Goal: Task Accomplishment & Management: Use online tool/utility

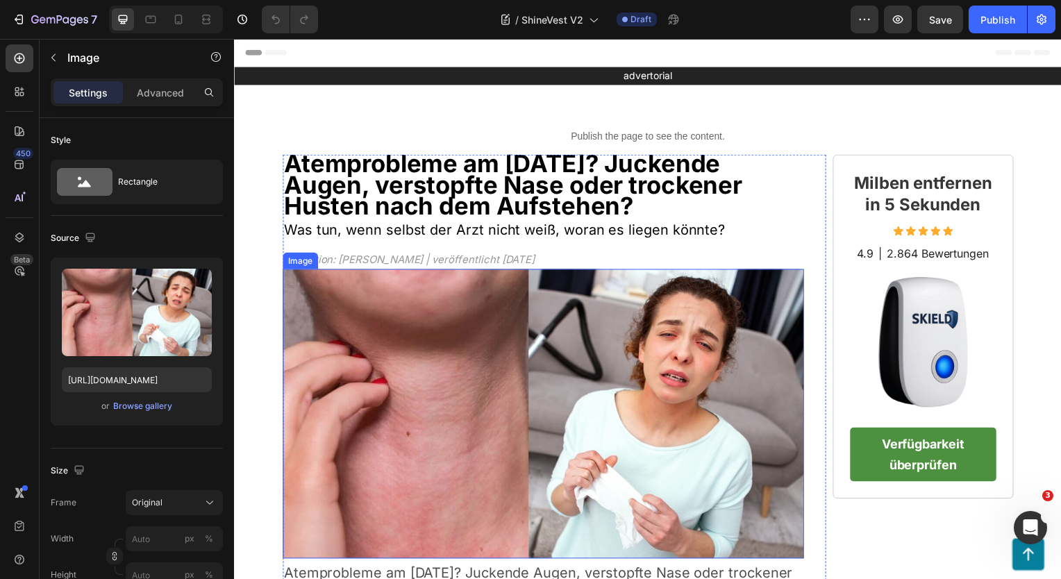
click at [677, 274] on img at bounding box center [545, 417] width 525 height 292
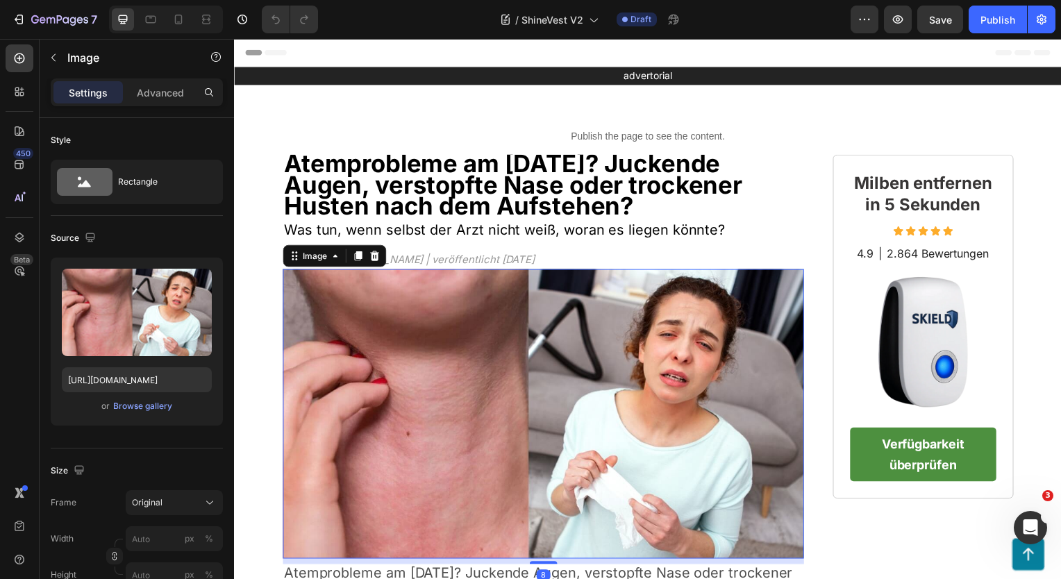
click at [677, 274] on img at bounding box center [545, 417] width 525 height 292
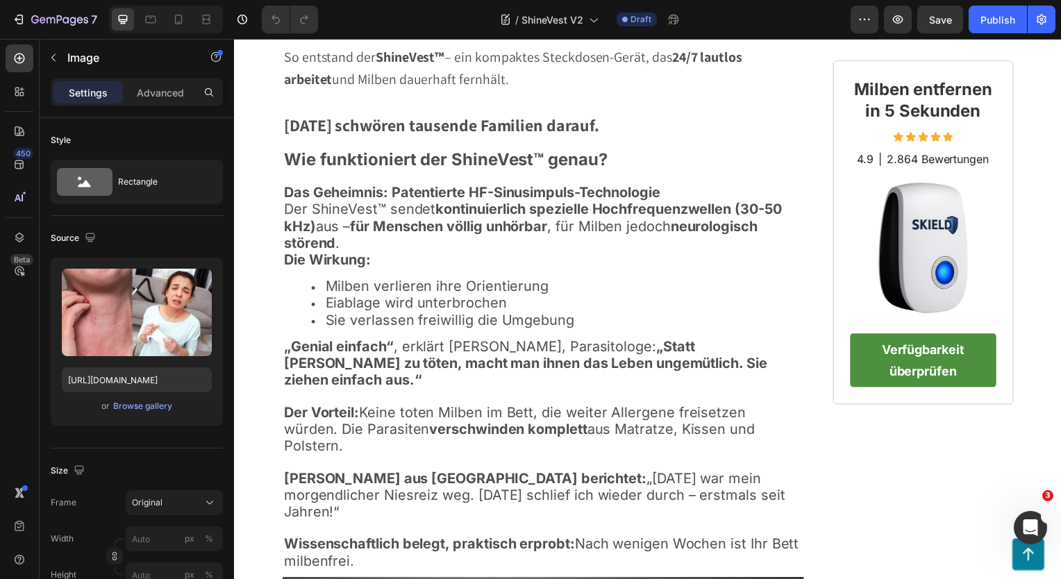
scroll to position [2254, 0]
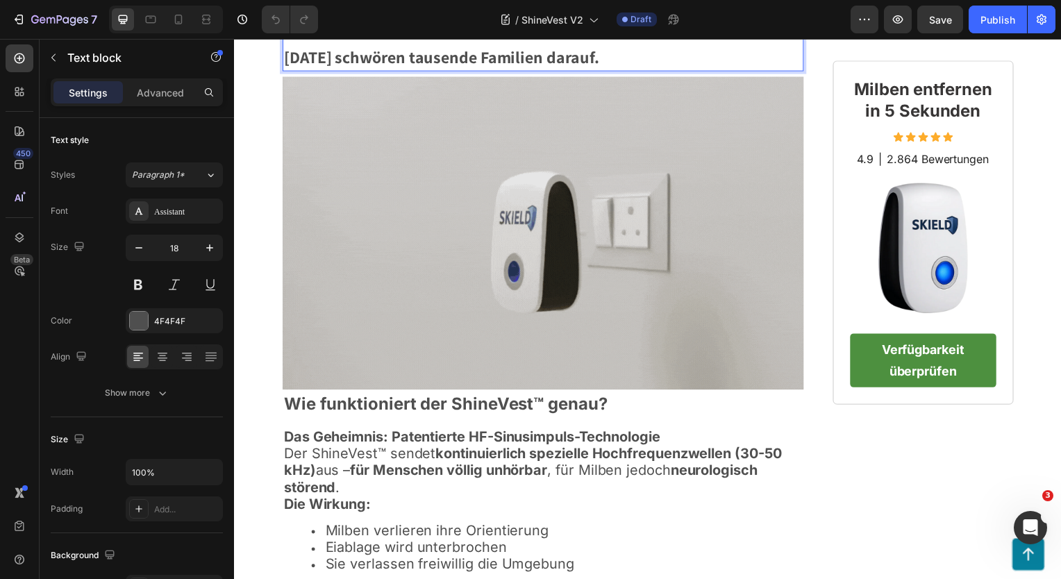
scroll to position [2187, 0]
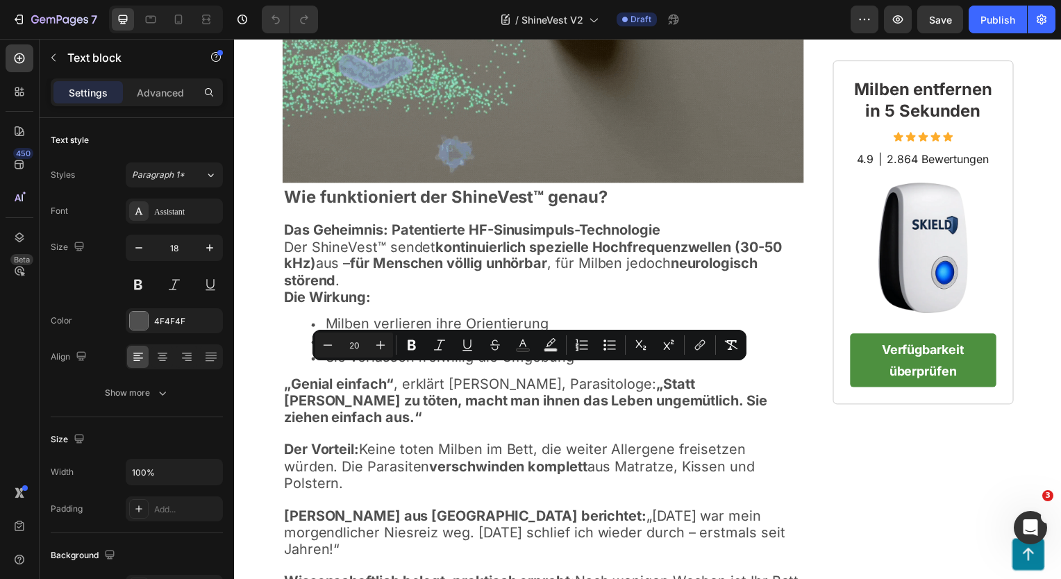
drag, startPoint x: 636, startPoint y: 377, endPoint x: 640, endPoint y: 396, distance: 19.1
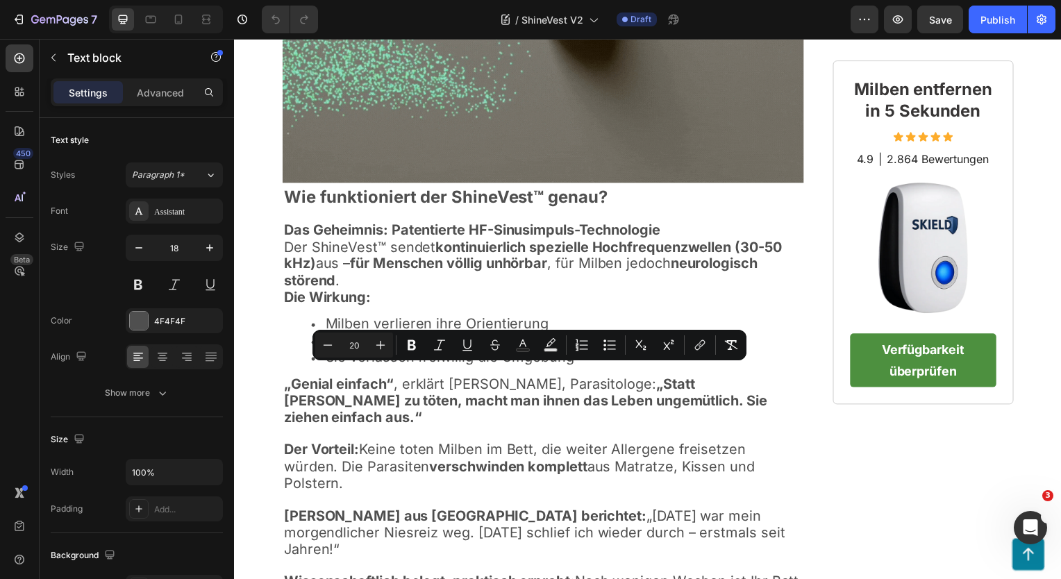
copy span "berichtet Festberg. „Keine verstopfte Nase mehr, kein Husten. Es war wie ein Wu…"
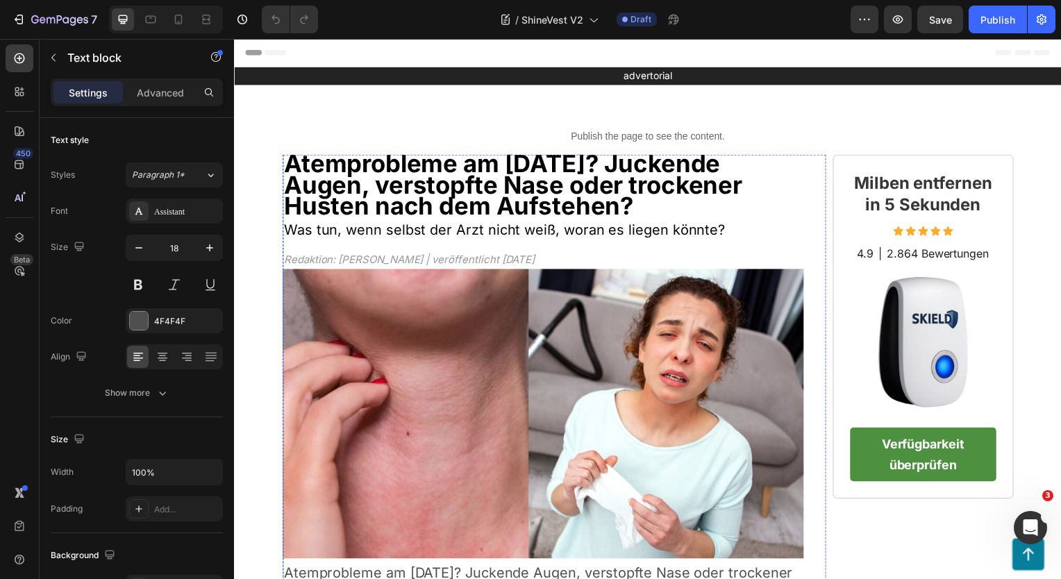
scroll to position [278, 0]
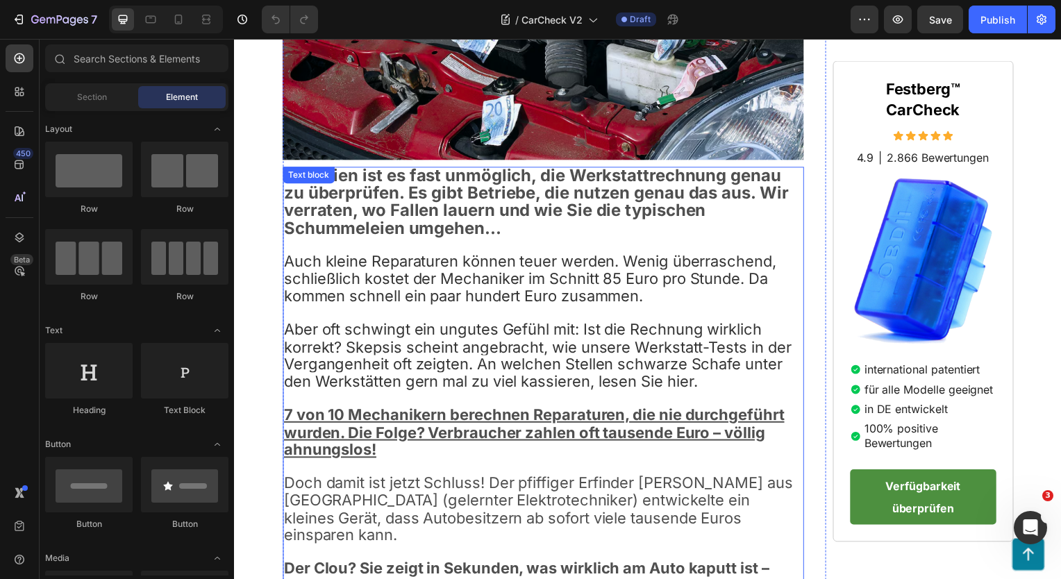
scroll to position [625, 0]
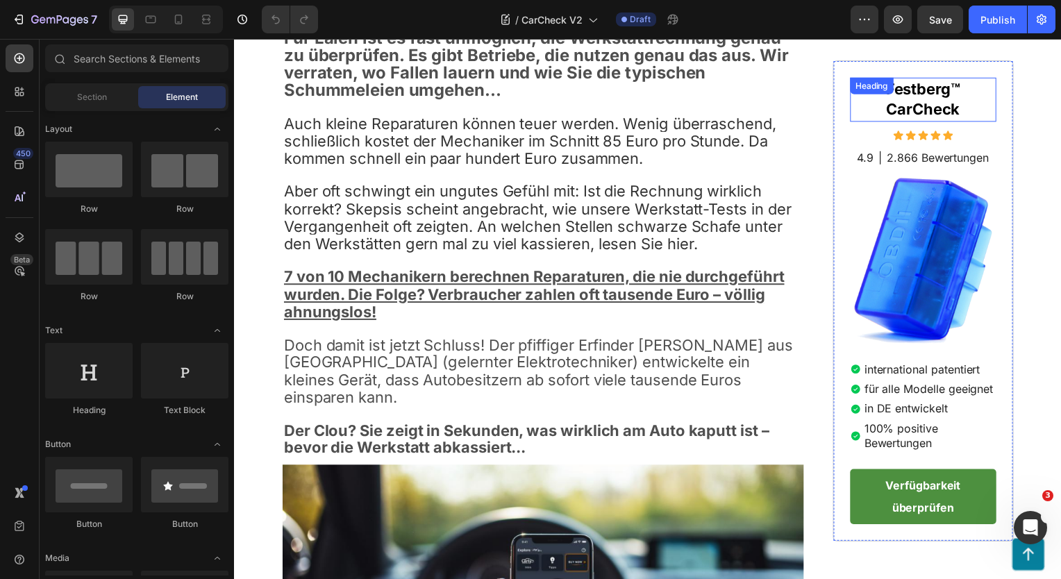
click at [912, 93] on strong "Festberg™ CarCheck" at bounding box center [927, 100] width 75 height 39
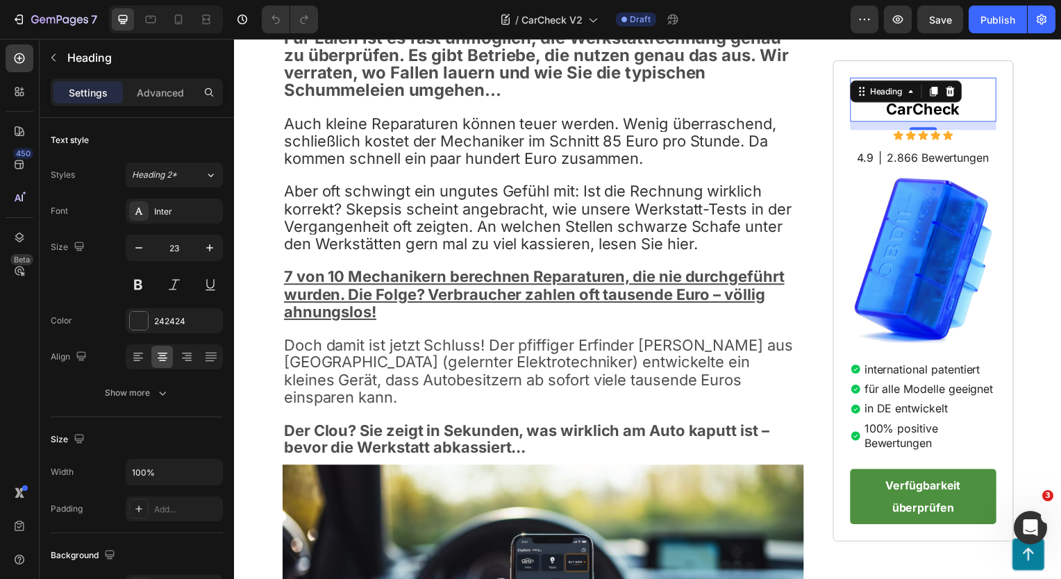
click at [975, 97] on h2 "Festberg™ CarCheck" at bounding box center [928, 100] width 148 height 44
click at [935, 93] on strong "Festberg™ CarCheck" at bounding box center [927, 100] width 75 height 39
click at [894, 88] on strong "Festberg™ CarCheck" at bounding box center [927, 100] width 75 height 39
click at [882, 112] on strong "Forschwerkestberg™ CarCheck" at bounding box center [927, 100] width 137 height 39
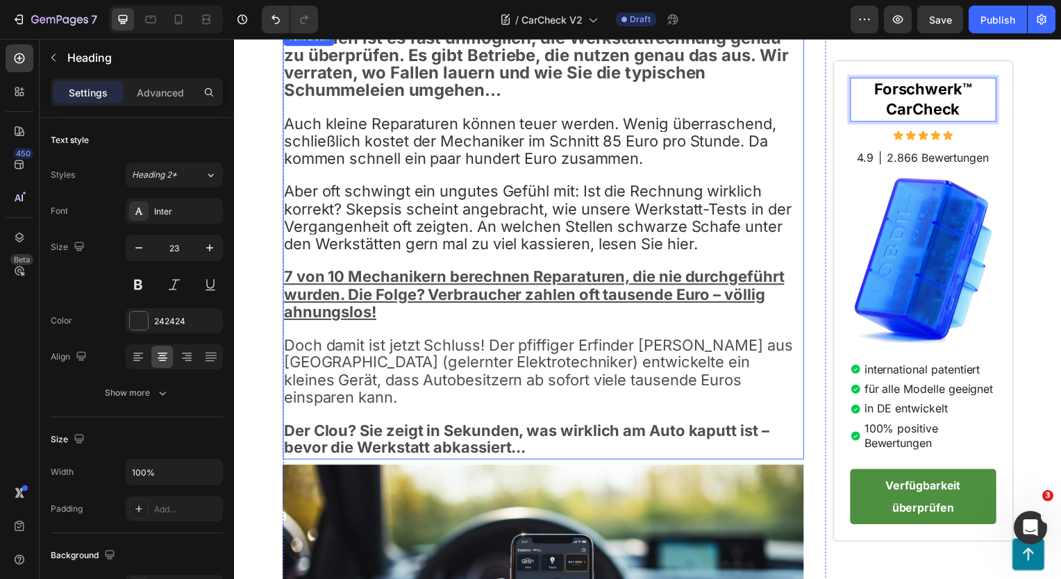
click at [738, 349] on span "Doch damit ist jetzt Schluss! Der pfiffiger Erfinder Martin Festberg aus Freude…" at bounding box center [540, 373] width 512 height 71
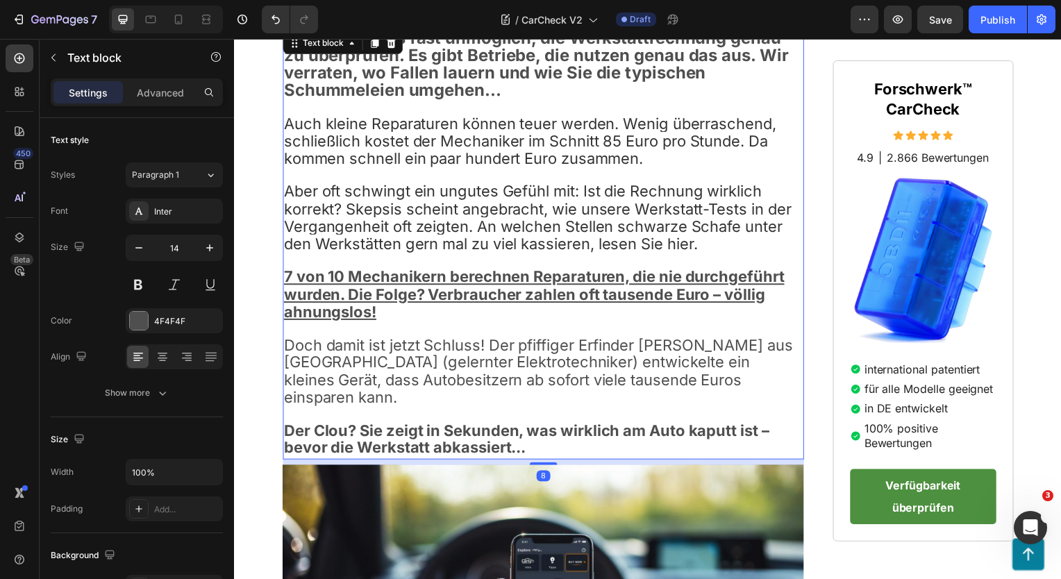
click at [745, 351] on span "Doch damit ist jetzt Schluss! Der pfiffiger Erfinder Martin Festberg aus Freude…" at bounding box center [540, 373] width 512 height 71
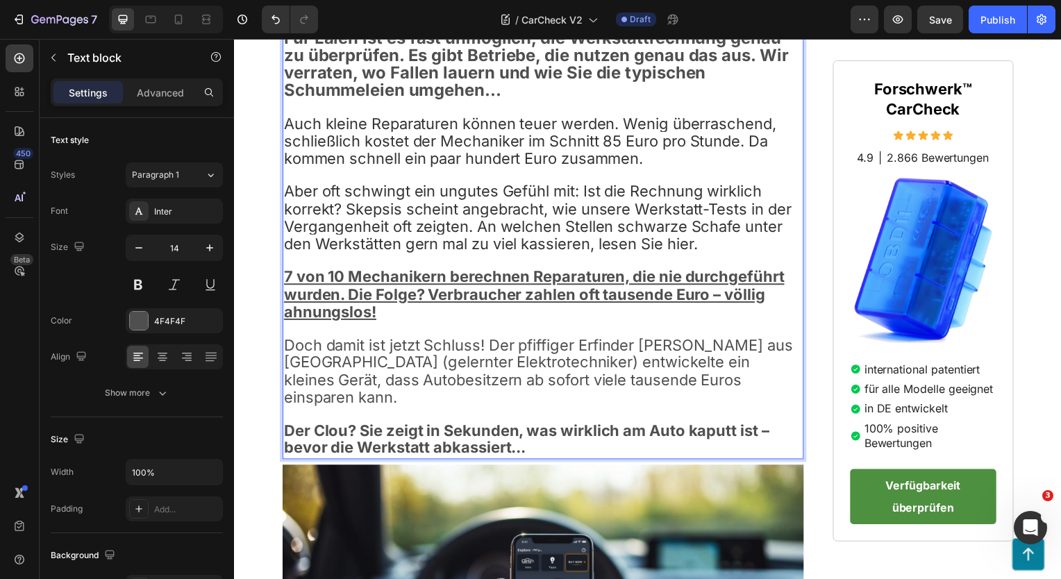
click at [751, 351] on span "Doch damit ist jetzt Schluss! Der pfiffiger Erfinder Martin Festberg aus Freude…" at bounding box center [540, 373] width 512 height 71
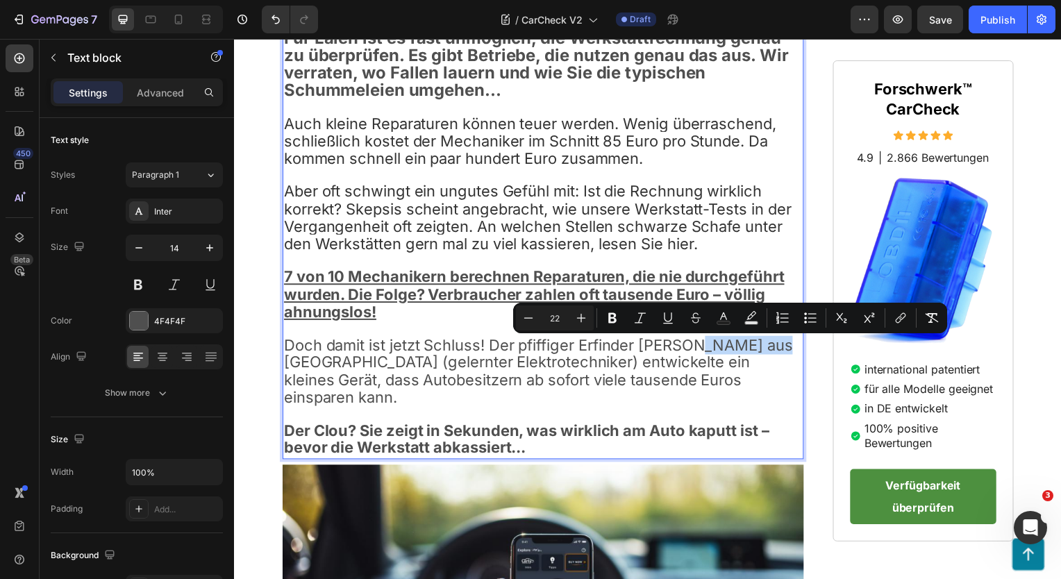
drag, startPoint x: 694, startPoint y: 351, endPoint x: 772, endPoint y: 349, distance: 78.5
click at [772, 349] on span "Doch damit ist jetzt Schluss! Der pfiffiger Erfinder Martin Forschwerk aus Freu…" at bounding box center [540, 373] width 512 height 71
copy span "Forschwerk"
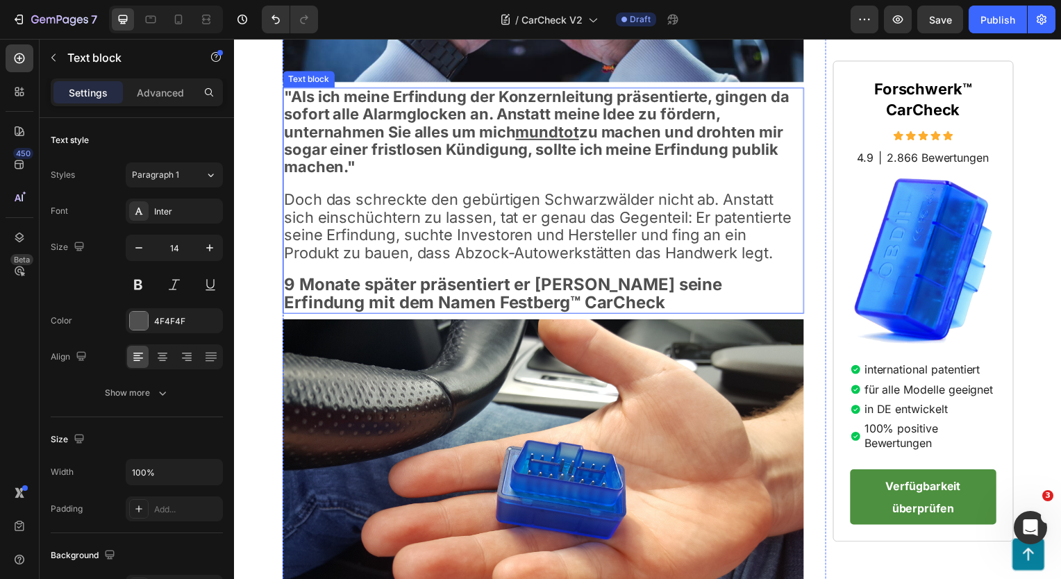
click at [370, 312] on strong "9 Monate später präsentiert er stolz seine Erfindung mit dem Namen Festberg™ Ca…" at bounding box center [505, 294] width 442 height 37
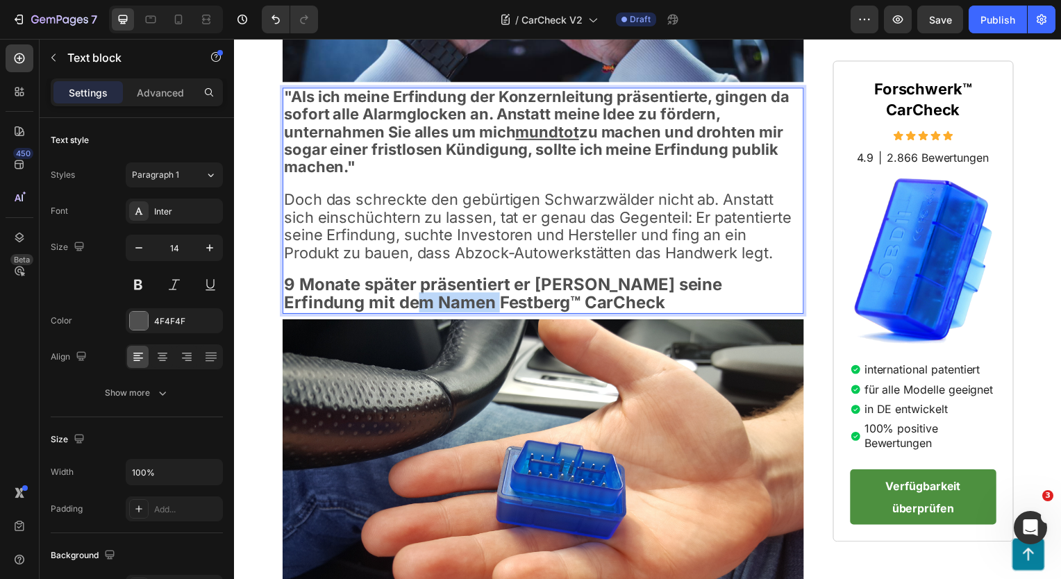
click at [370, 312] on strong "9 Monate später präsentiert er stolz seine Erfindung mit dem Namen Festberg™ Ca…" at bounding box center [505, 294] width 442 height 37
click at [497, 310] on span "Forschwerk" at bounding box center [539, 305] width 85 height 18
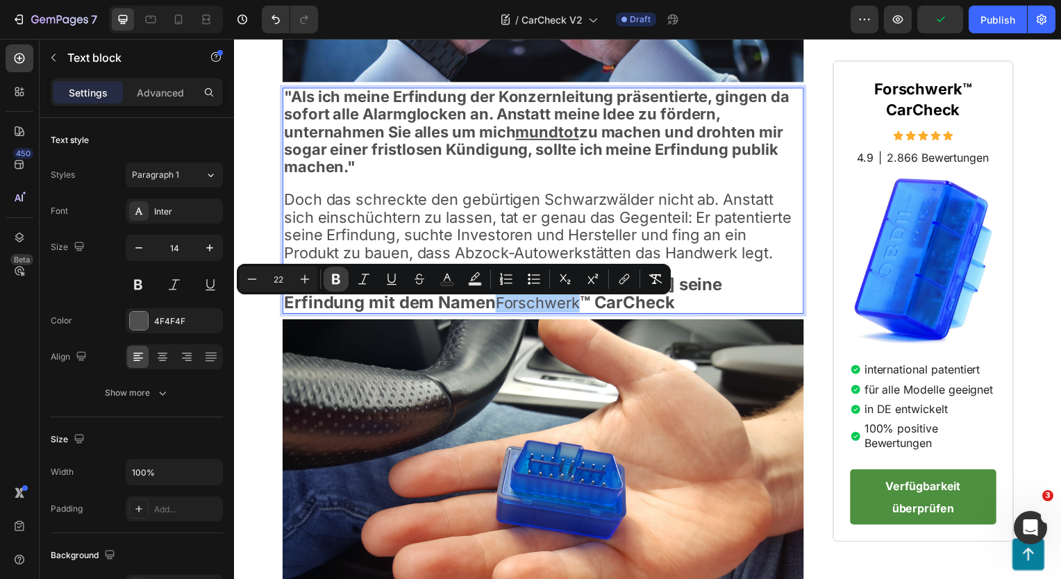
click at [340, 277] on icon "Editor contextual toolbar" at bounding box center [336, 279] width 14 height 14
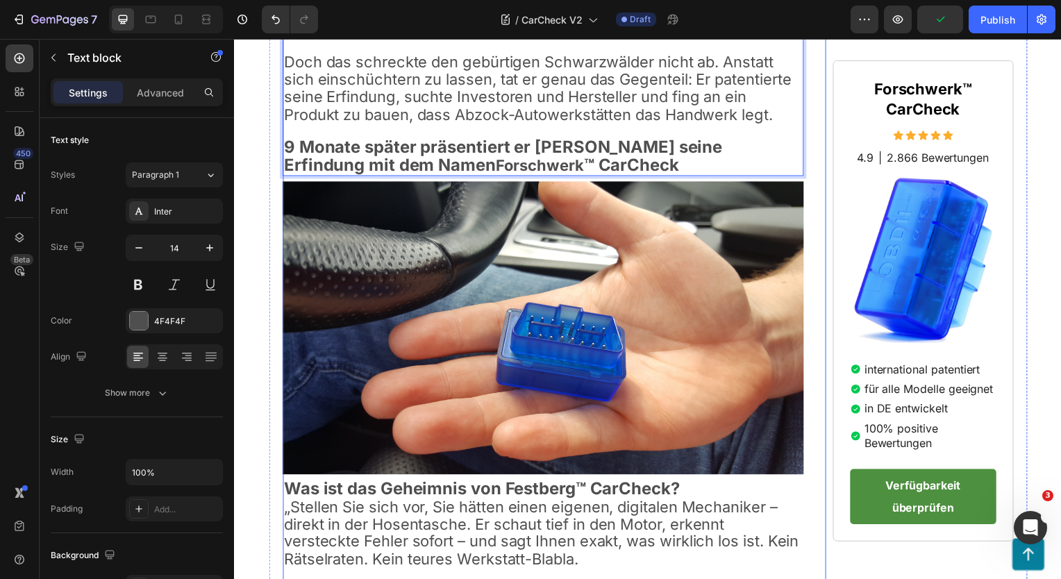
scroll to position [1603, 0]
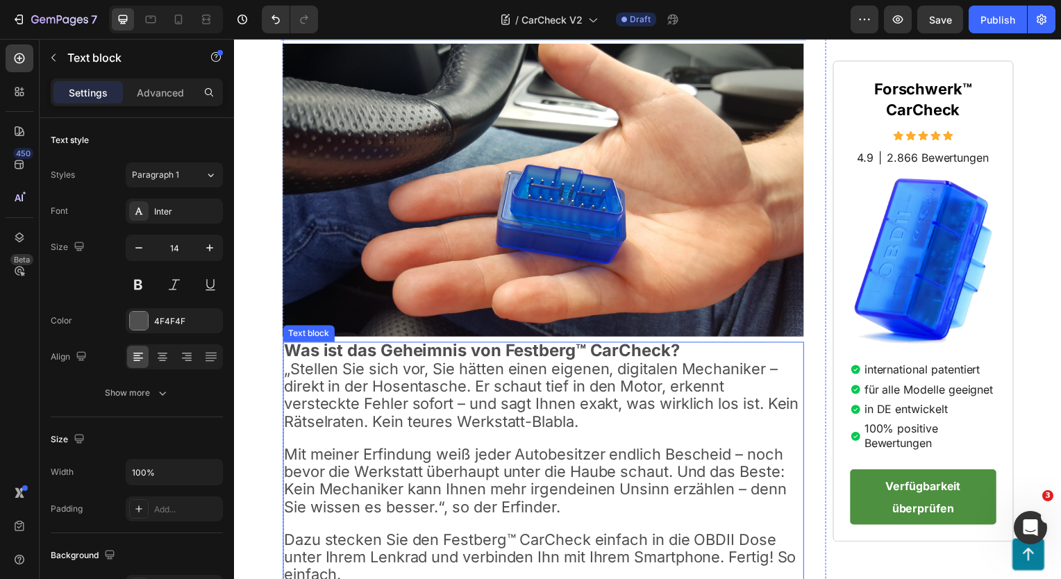
click at [531, 353] on strong "Was ist das Geheimnis von Festberg™ CarCheck?" at bounding box center [483, 353] width 399 height 20
click at [528, 363] on strong "Was ist das Geheimnis von Festberg™ CarCheck?" at bounding box center [483, 353] width 399 height 20
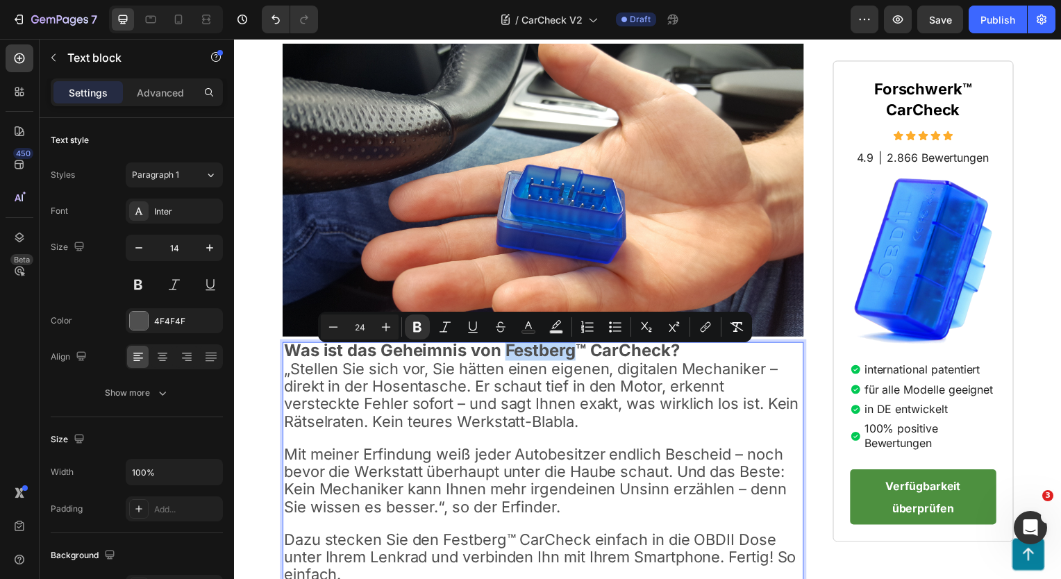
type input "22"
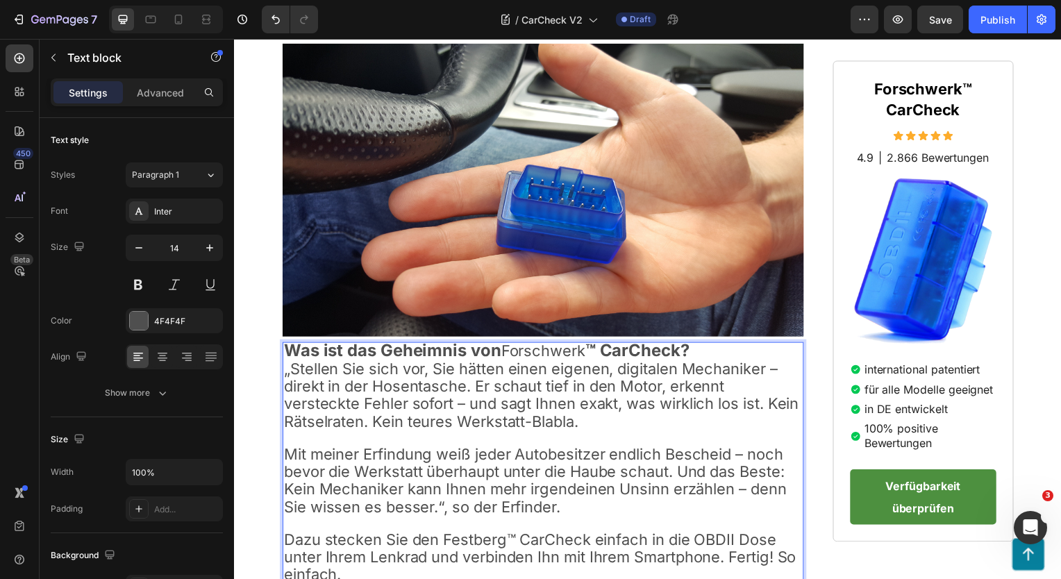
click at [535, 372] on span "„Stellen Sie sich vor, Sie hätten einen eigenen, digitalen Mechaniker – direkt …" at bounding box center [543, 397] width 519 height 71
click at [541, 360] on span "Forschwerk" at bounding box center [545, 353] width 85 height 18
click at [541, 359] on span "Forschwerk" at bounding box center [545, 353] width 85 height 18
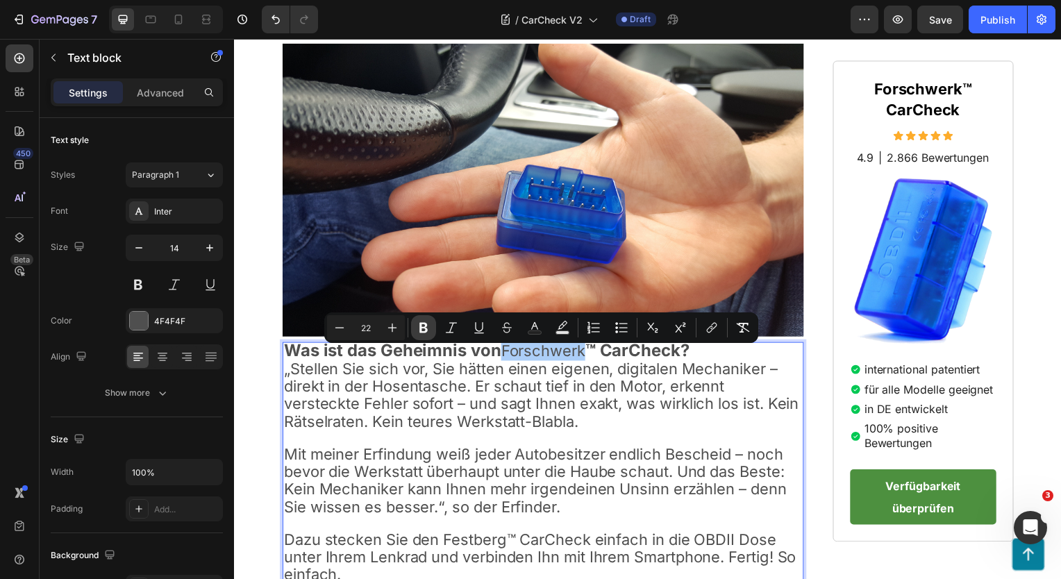
click at [426, 326] on icon "Editor contextual toolbar" at bounding box center [423, 328] width 8 height 10
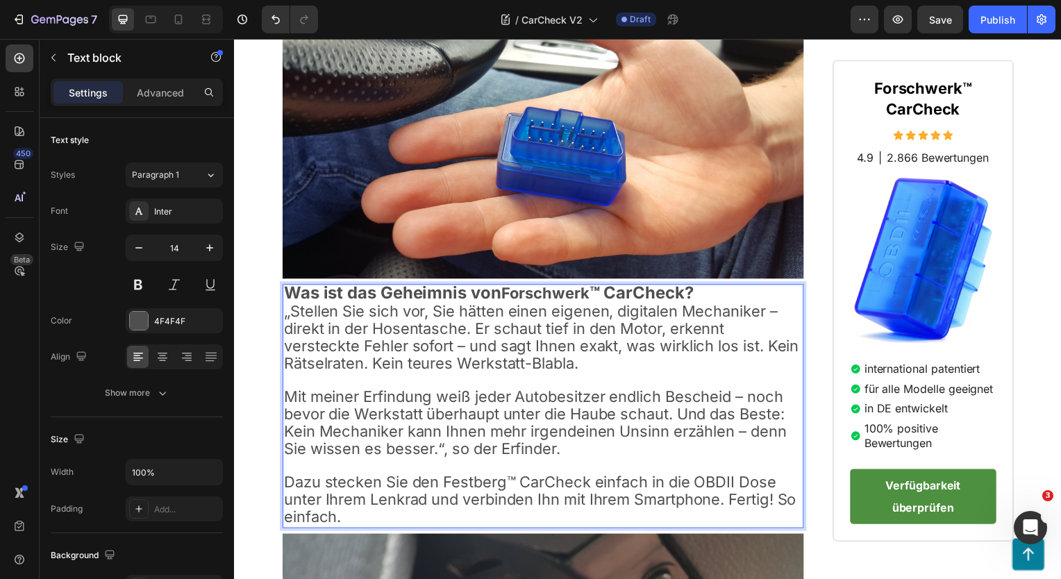
scroll to position [1742, 0]
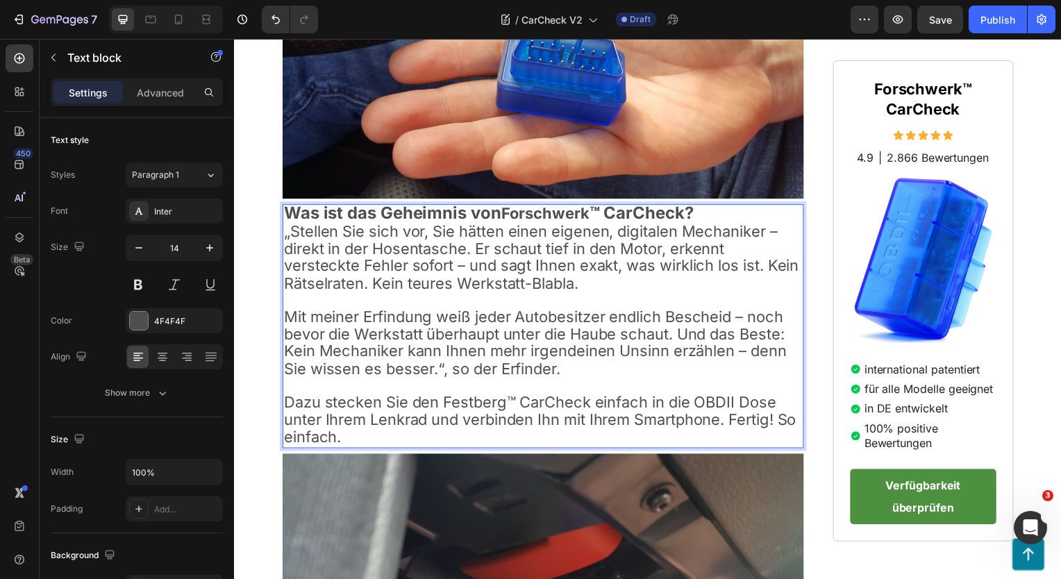
click at [468, 409] on span "Dazu stecken Sie den Festberg™ CarCheck einfach in die OBDII Dose unter Ihrem L…" at bounding box center [542, 422] width 516 height 53
click at [469, 408] on span "Dazu stecken Sie den Festberg™ CarCheck einfach in die OBDII Dose unter Ihrem L…" at bounding box center [542, 422] width 516 height 53
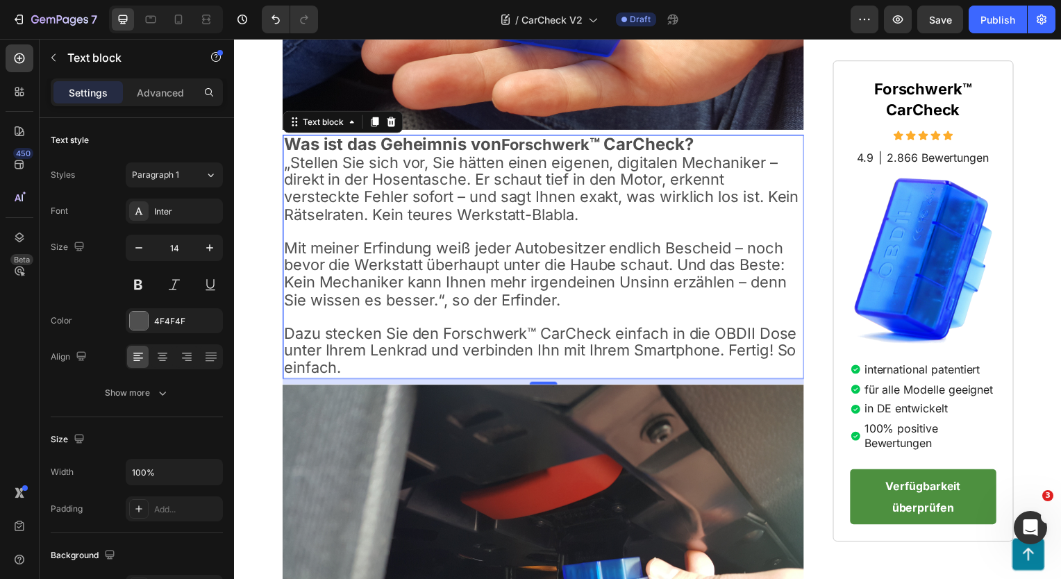
scroll to position [2616, 0]
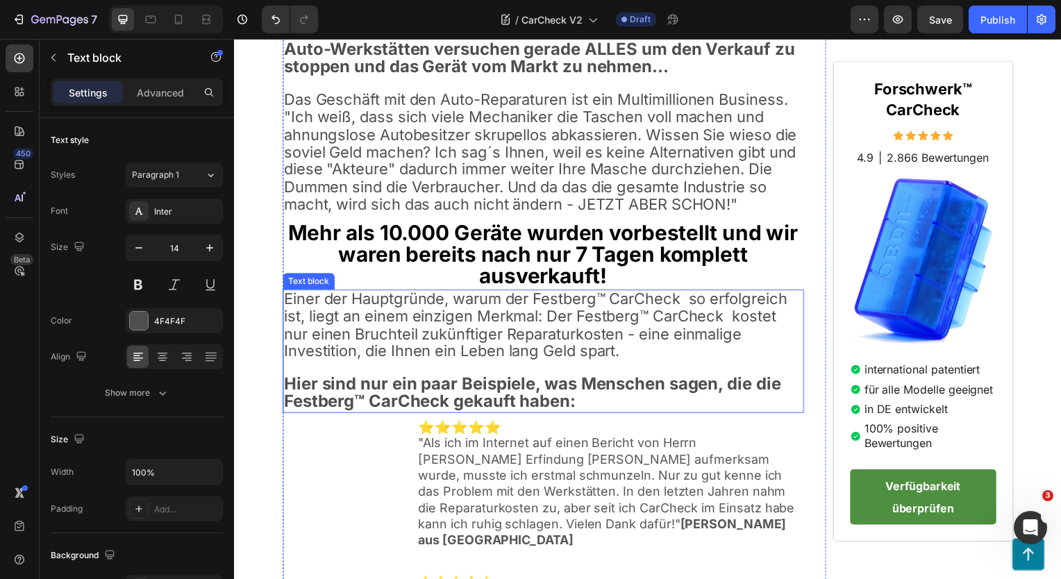
click at [575, 315] on span "Einer der Hauptgründe, warum der Festberg™ CarCheck so erfolgreich ist, liegt a…" at bounding box center [537, 327] width 507 height 71
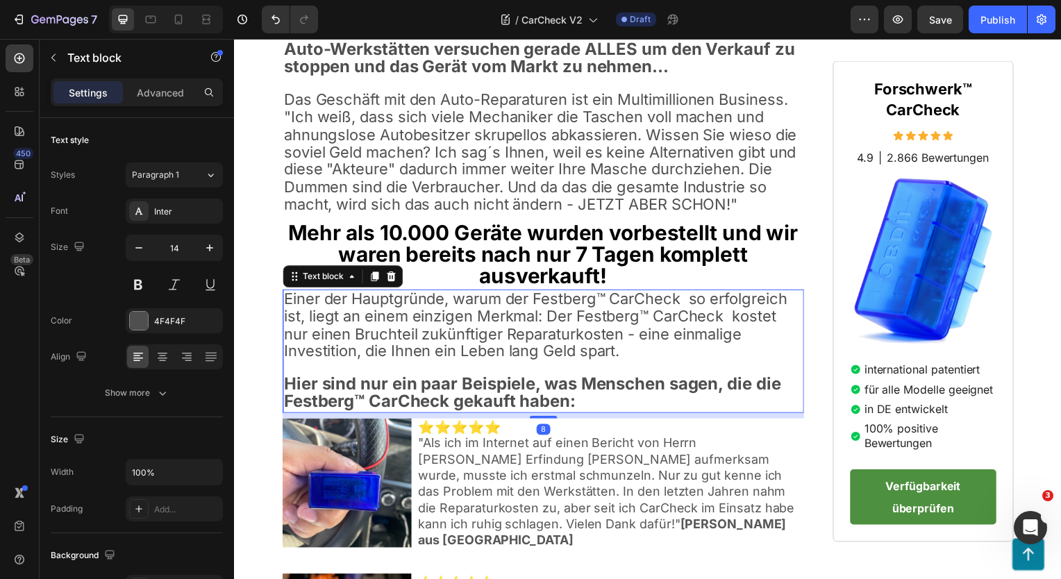
click at [577, 314] on span "Einer der Hauptgründe, warum der Festberg™ CarCheck so erfolgreich ist, liegt a…" at bounding box center [537, 327] width 507 height 71
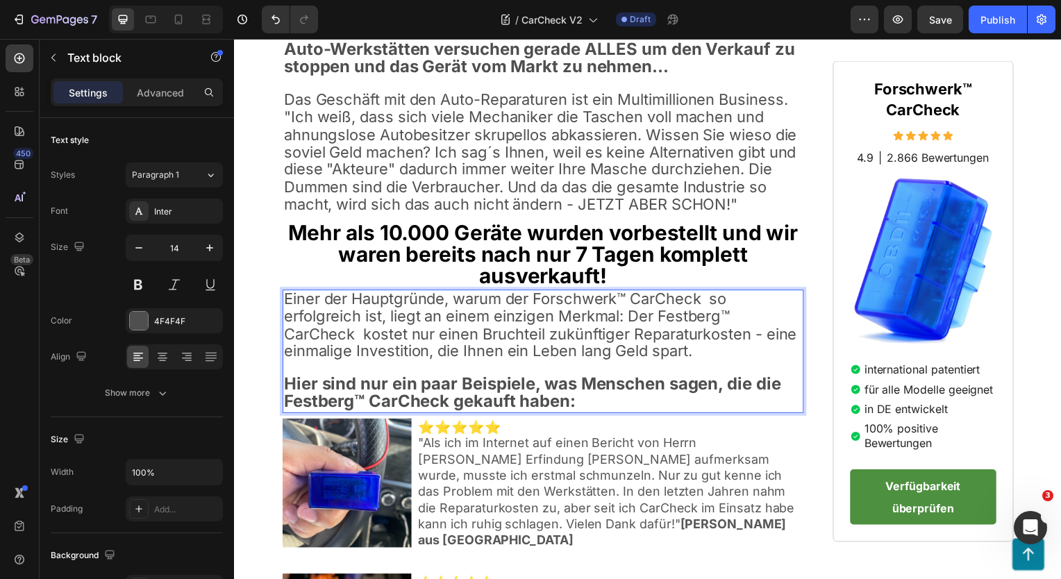
click at [690, 331] on span "Einer der Hauptgründe, warum der Forschwerk™ CarCheck so erfolgreich ist, liegt…" at bounding box center [542, 327] width 517 height 71
click at [318, 414] on strong "Hier sind nur ein paar Beispiele, was Menschen sagen, die die Festberg™ CarChec…" at bounding box center [534, 394] width 501 height 37
click at [328, 413] on span "Forschwerk" at bounding box center [351, 404] width 85 height 18
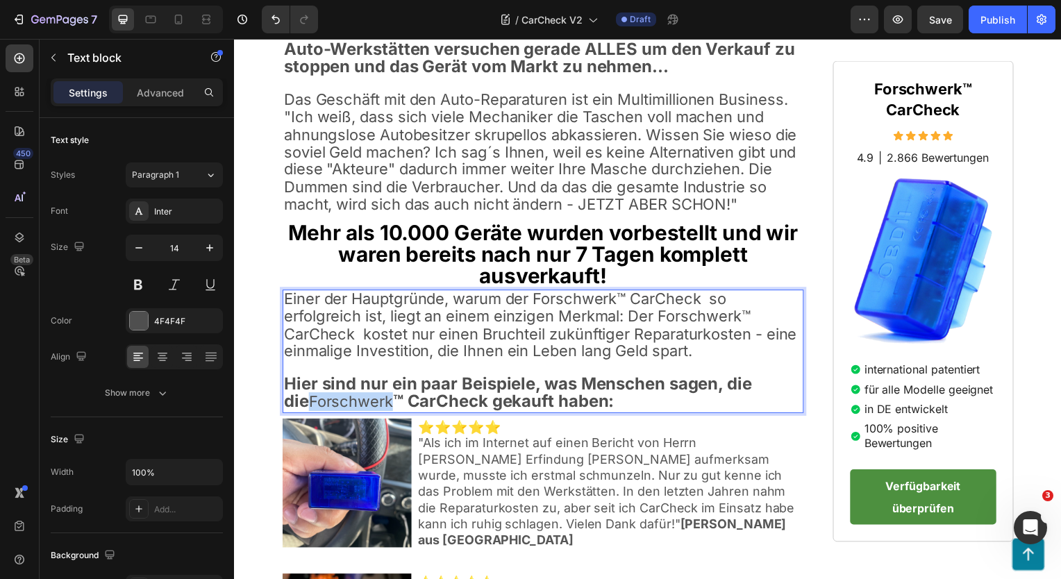
click at [328, 413] on span "Forschwerk" at bounding box center [351, 404] width 85 height 18
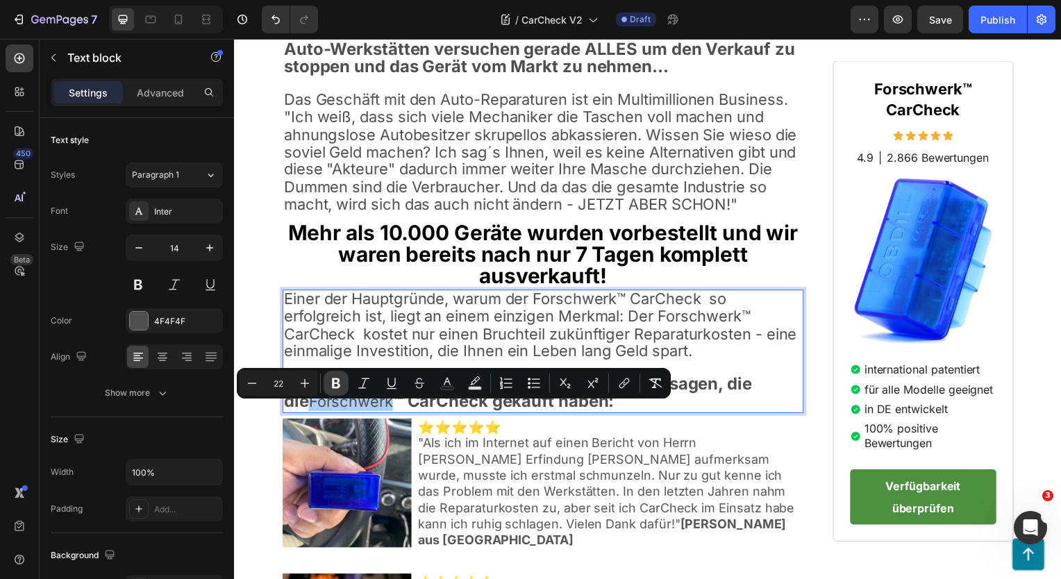
click at [340, 385] on icon "Editor contextual toolbar" at bounding box center [336, 383] width 8 height 10
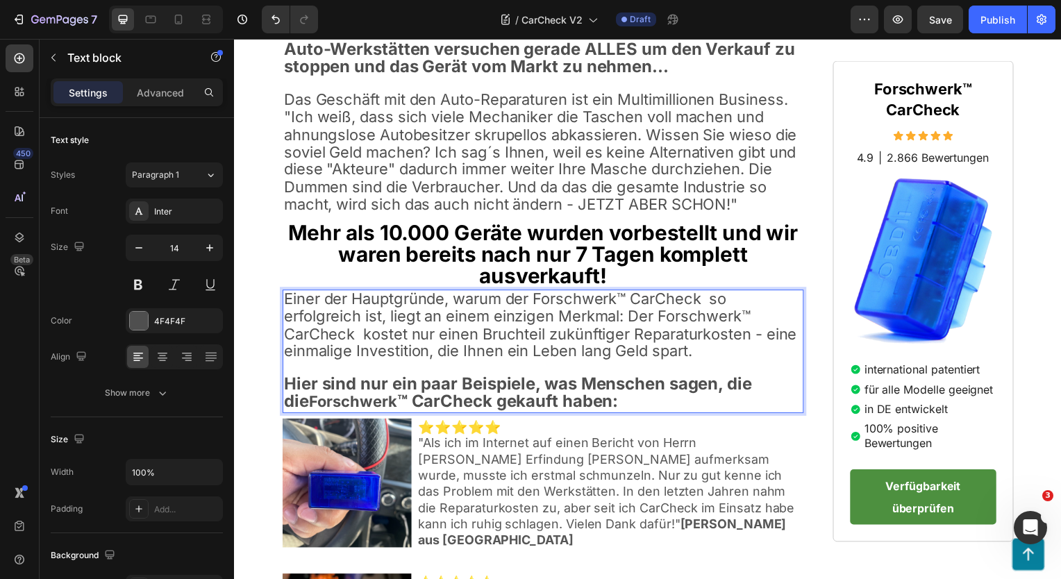
scroll to position [2685, 0]
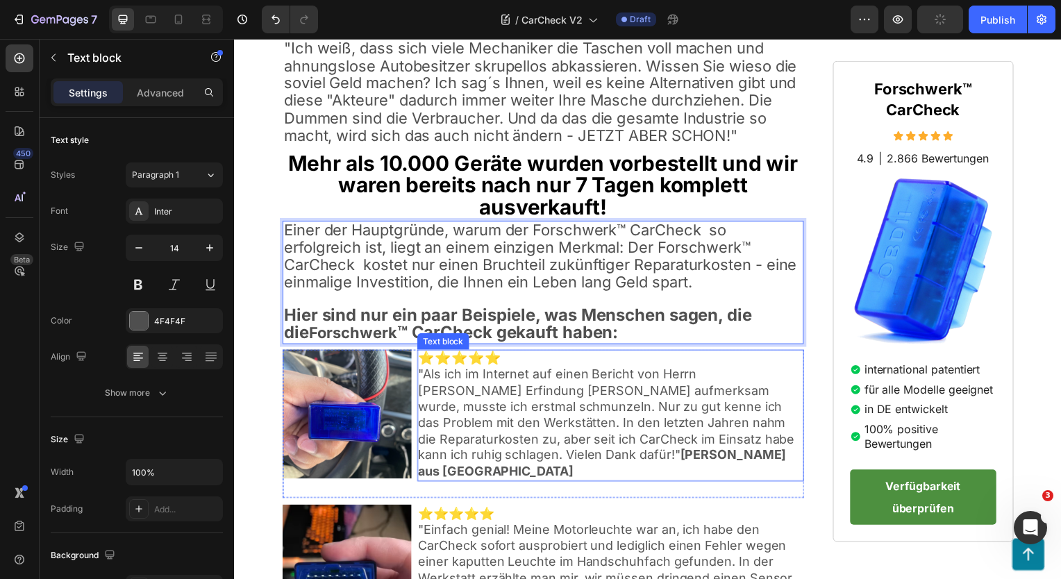
click at [723, 387] on span ""Als ich im Internet auf einen Bericht von Herrn Festbergs Erfindung CarCheck a…" at bounding box center [608, 425] width 379 height 112
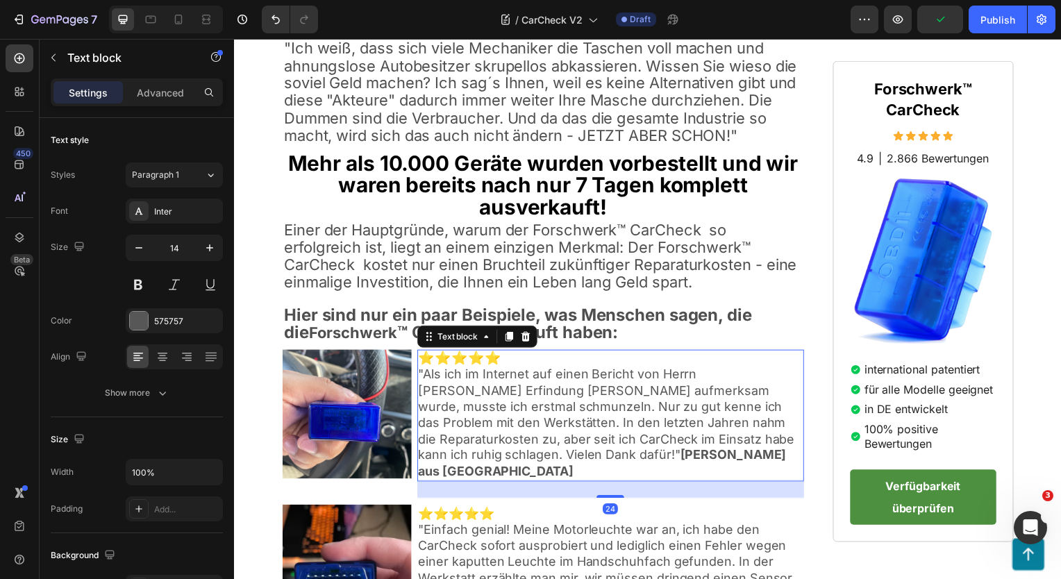
click at [726, 389] on span ""Als ich im Internet auf einen Bericht von Herrn Festbergs Erfindung CarCheck a…" at bounding box center [608, 425] width 379 height 112
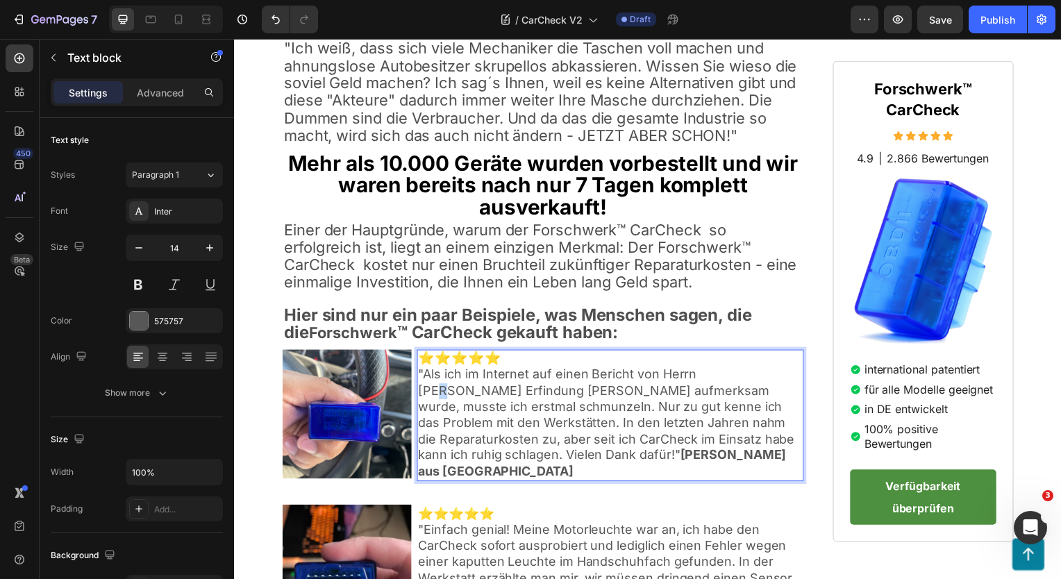
click at [715, 392] on span ""Als ich im Internet auf einen Bericht von Herrn Festbergs Erfindung CarCheck a…" at bounding box center [608, 425] width 379 height 112
click at [728, 390] on span ""Als ich im Internet auf einen Bericht von Herrn Festbergs Erfindung CarCheck a…" at bounding box center [608, 425] width 379 height 112
click at [662, 395] on span ""Als ich im Internet auf einen Bericht von Herrn" at bounding box center [540, 385] width 243 height 32
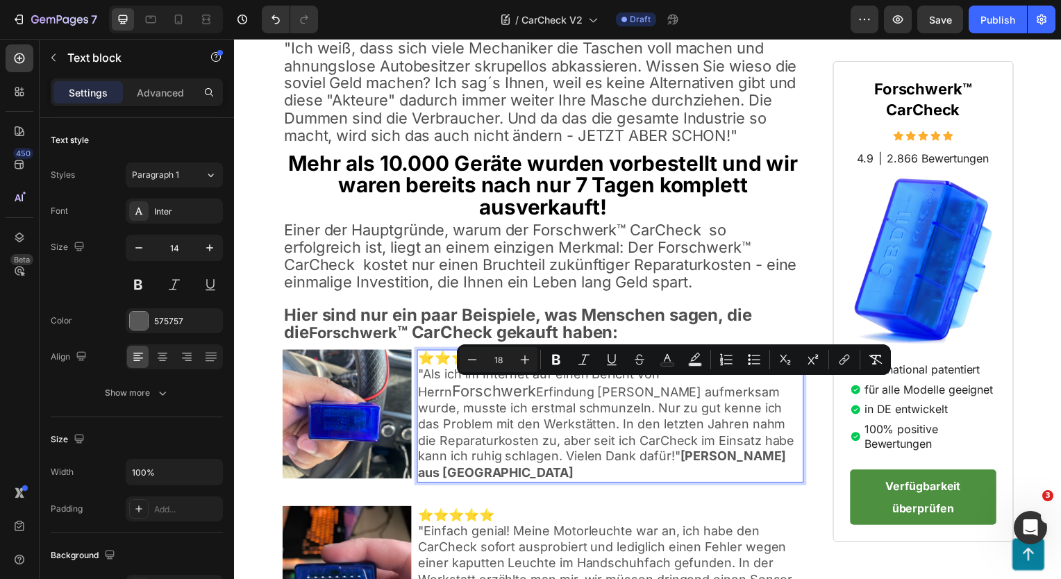
type input "22"
click at [538, 394] on span "Forschwerk" at bounding box center [495, 394] width 85 height 18
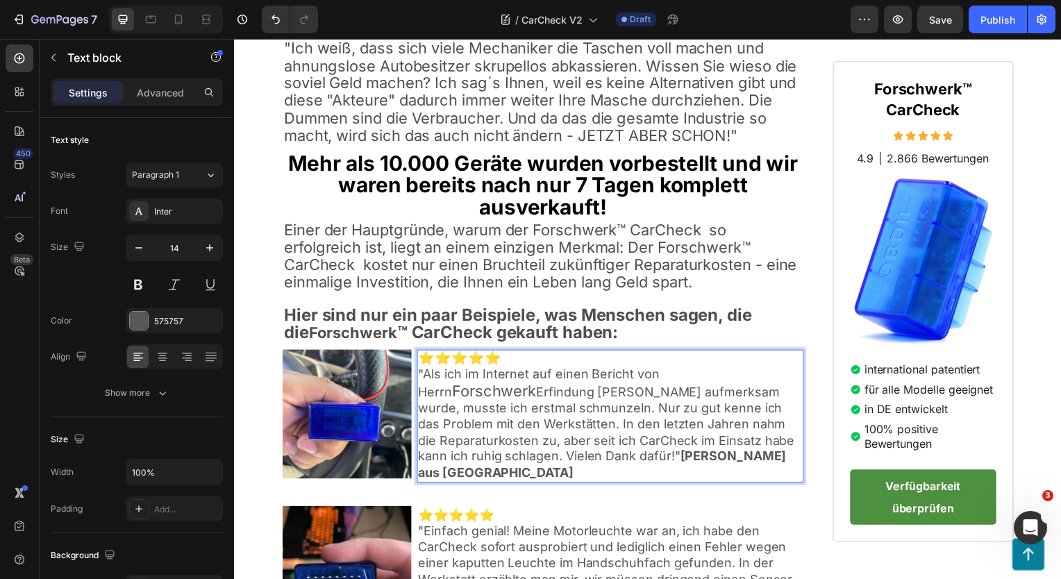
click at [538, 394] on span "Forschwerk" at bounding box center [495, 394] width 85 height 18
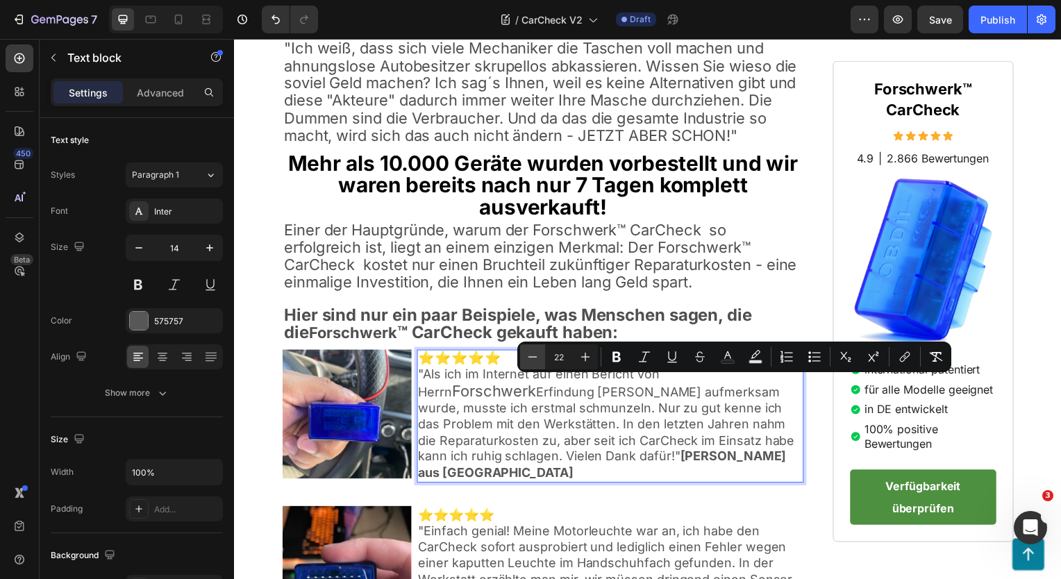
click at [535, 358] on icon "Editor contextual toolbar" at bounding box center [533, 357] width 14 height 14
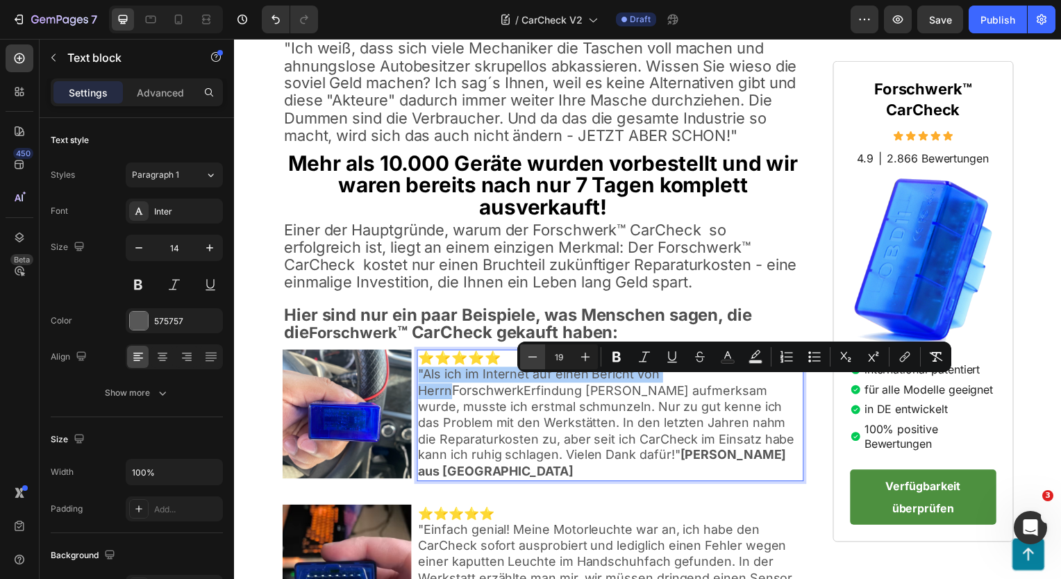
click at [535, 358] on icon "Editor contextual toolbar" at bounding box center [533, 357] width 14 height 14
type input "18"
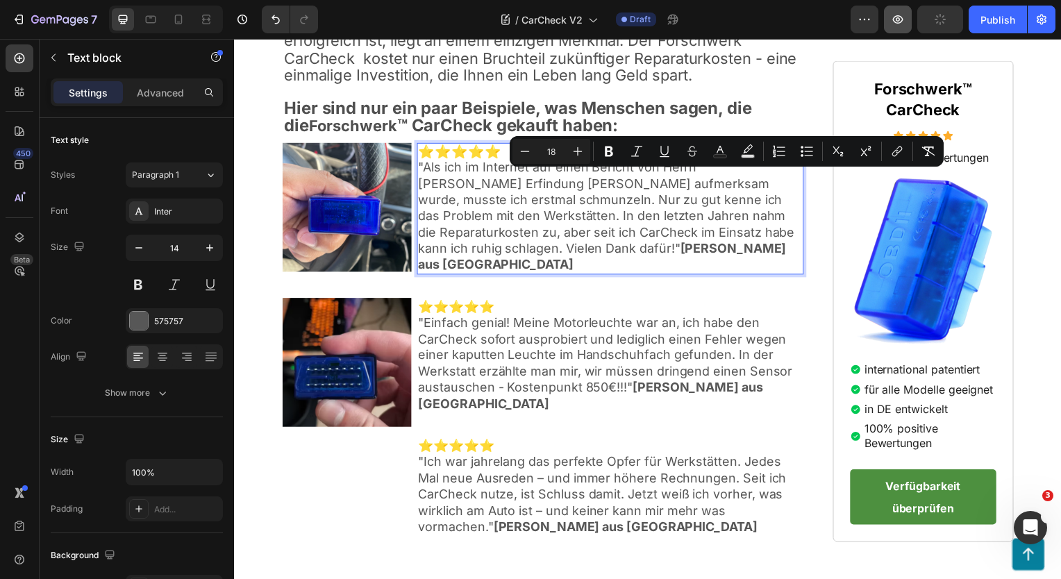
scroll to position [3181, 0]
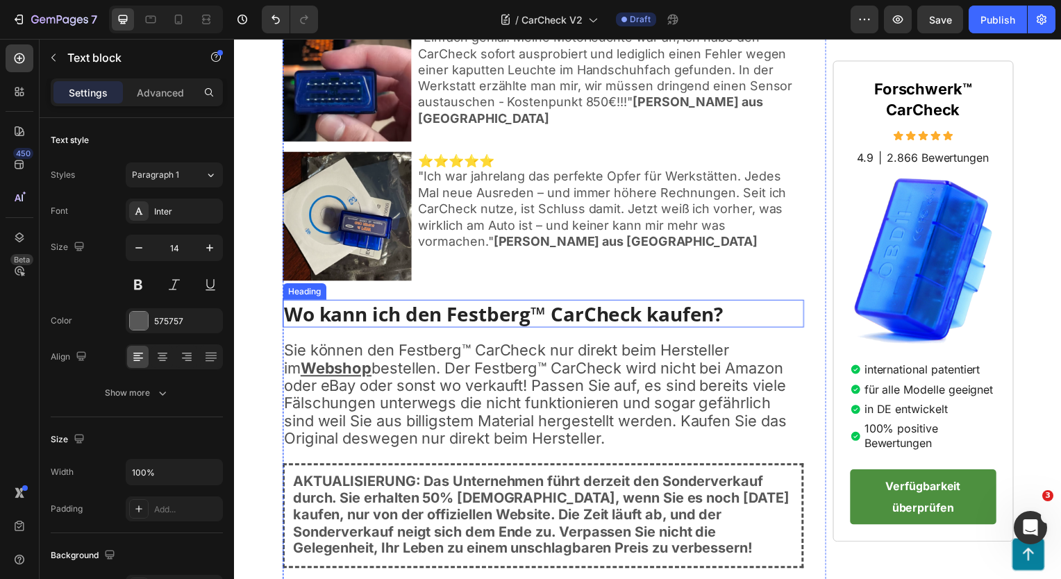
click at [489, 306] on h2 "Wo kann ich den Festberg™ CarCheck kaufen?" at bounding box center [545, 316] width 525 height 28
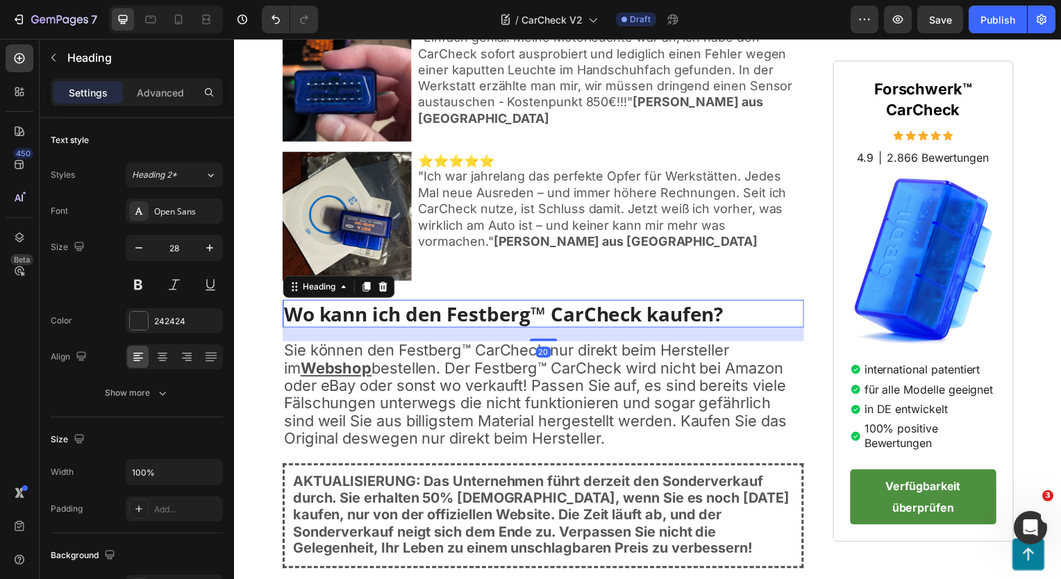
click at [489, 306] on h2 "Wo kann ich den Festberg™ CarCheck kaufen?" at bounding box center [545, 316] width 525 height 28
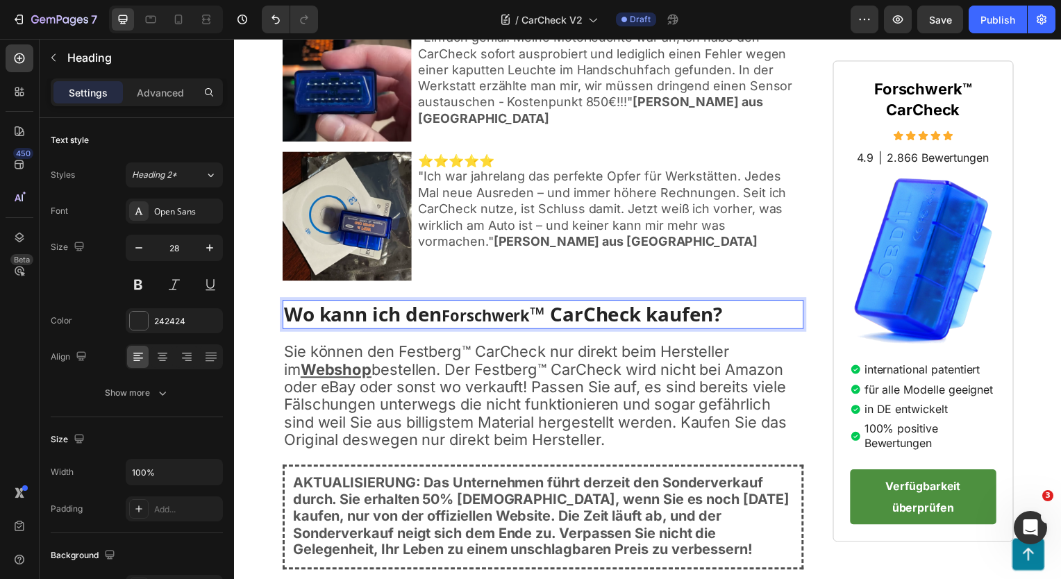
click at [494, 308] on span "Forschwerk" at bounding box center [487, 317] width 89 height 21
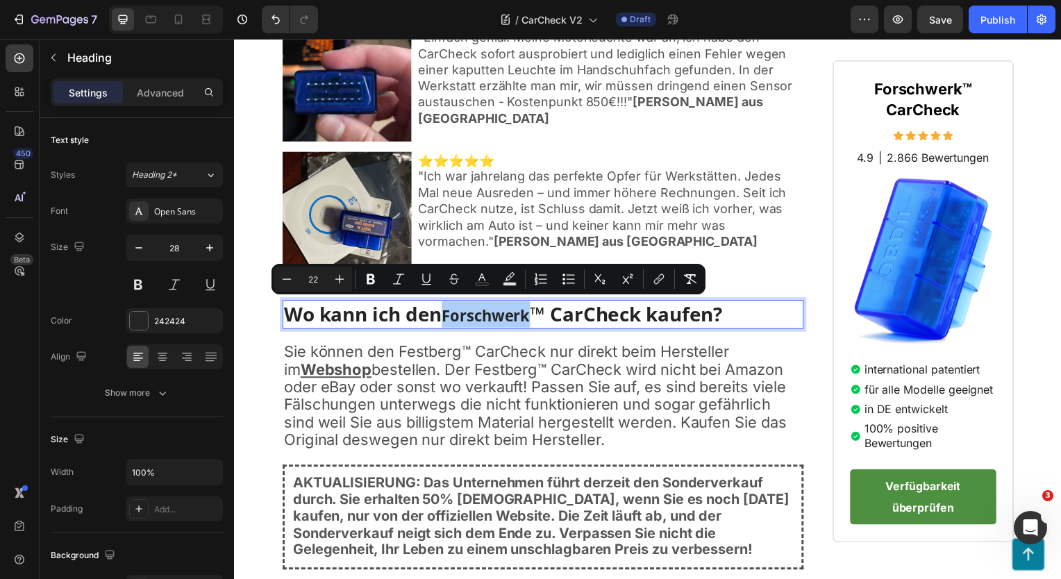
click at [372, 278] on icon "Editor contextual toolbar" at bounding box center [371, 279] width 8 height 10
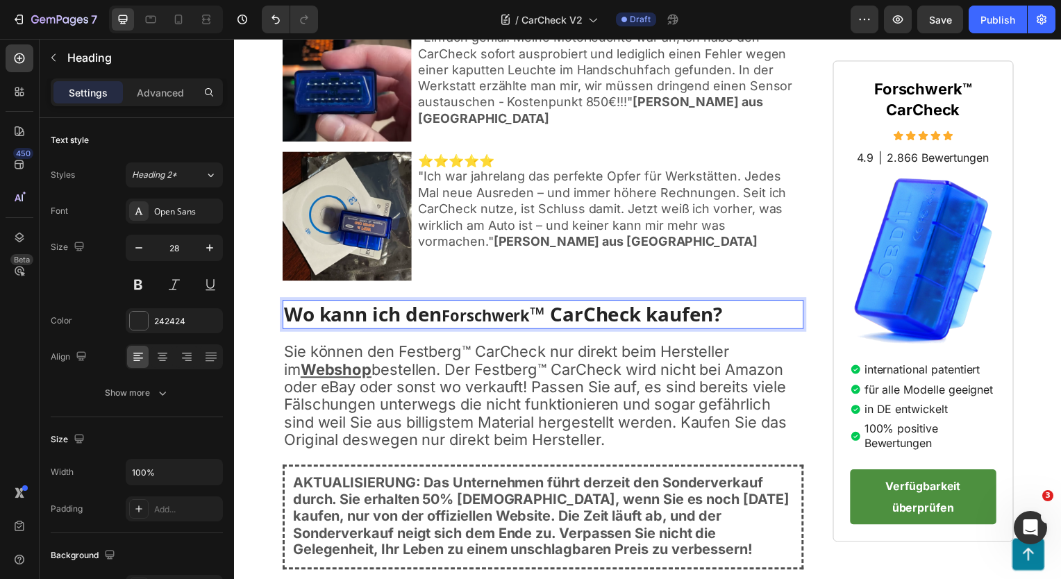
click at [426, 311] on p "Wo kann ich den Forschwerk ™ CarCheck kaufen?" at bounding box center [545, 316] width 522 height 26
click at [423, 308] on p "Wo kann ich den Forschwerk ™ CarCheck kaufen?" at bounding box center [545, 316] width 522 height 26
click at [474, 312] on strong "Forschwerk" at bounding box center [487, 317] width 89 height 21
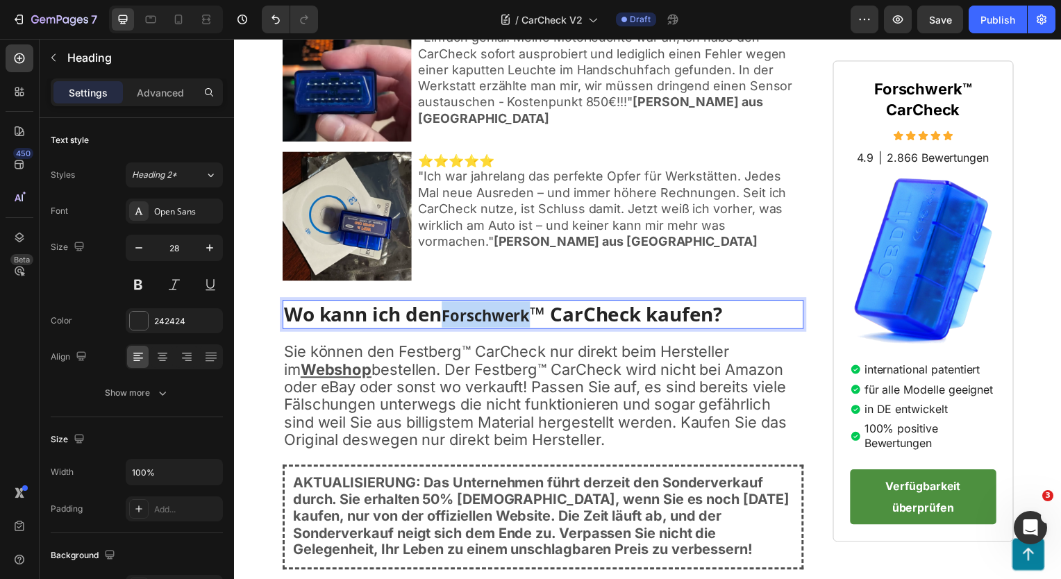
click at [474, 312] on strong "Forschwerk" at bounding box center [487, 317] width 89 height 21
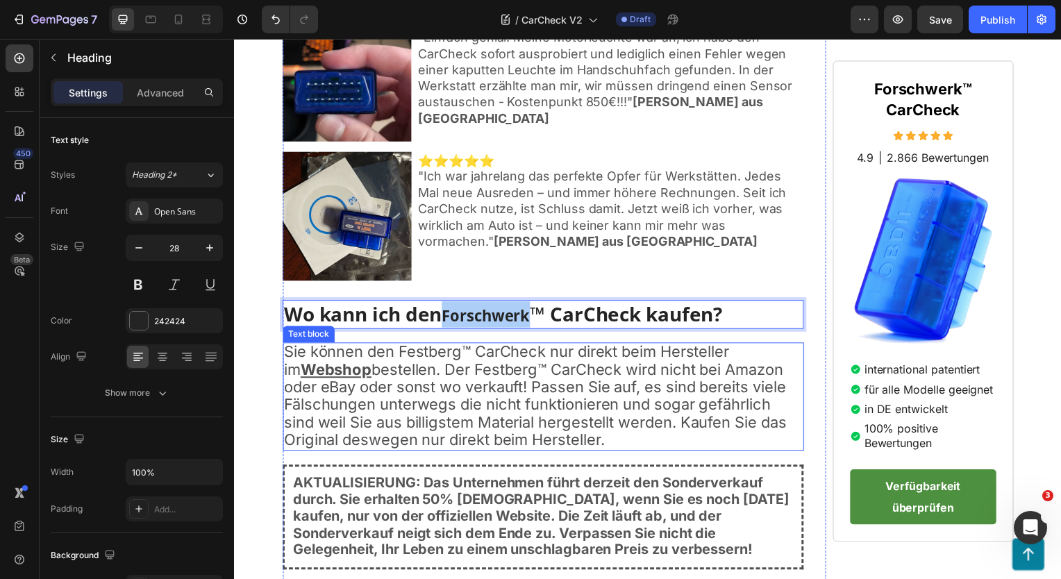
click at [420, 346] on span "Sie können den Festberg™ CarCheck nur direkt beim Hersteller im" at bounding box center [508, 362] width 449 height 35
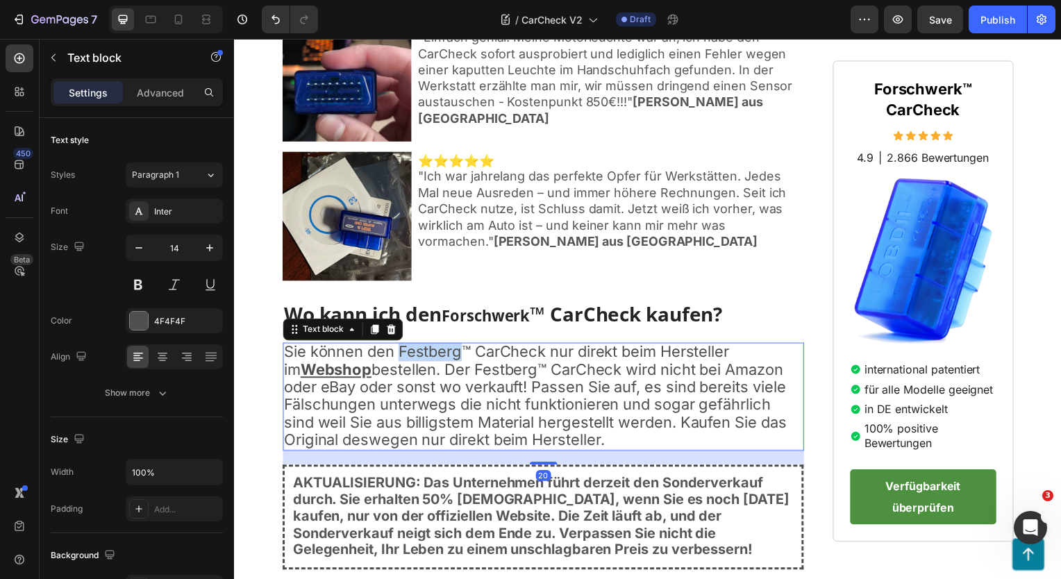
click at [421, 346] on span "Sie können den Festberg™ CarCheck nur direkt beim Hersteller im" at bounding box center [508, 362] width 449 height 35
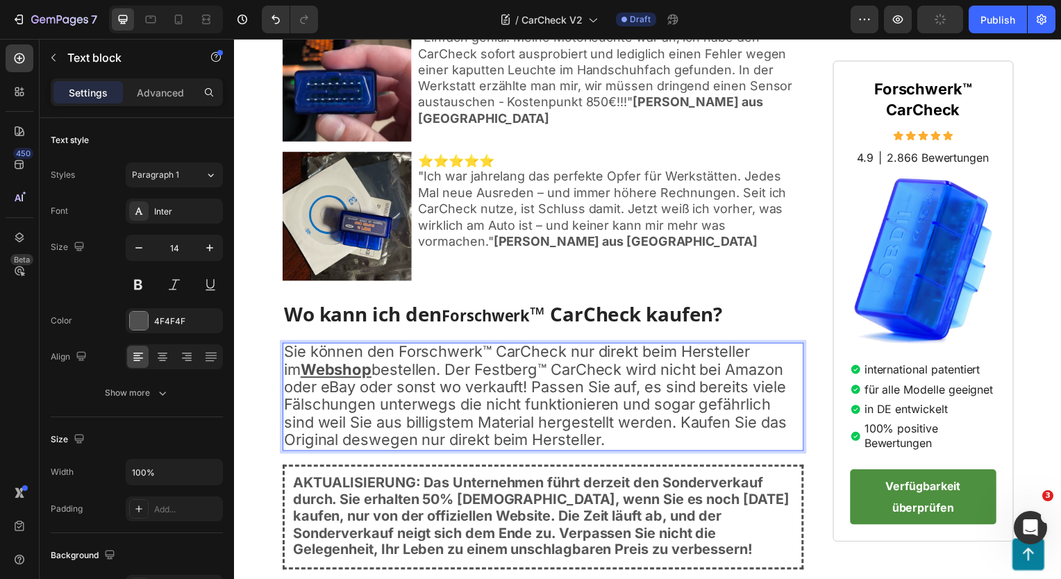
click at [497, 363] on span "bestellen. Der Festberg™ CarCheck wird nicht bei Amazon oder eBay oder sonst wo…" at bounding box center [537, 407] width 506 height 89
click at [489, 369] on span "bestellen. Der Festberg™ CarCheck wird nicht bei Amazon oder eBay oder sonst wo…" at bounding box center [537, 407] width 506 height 89
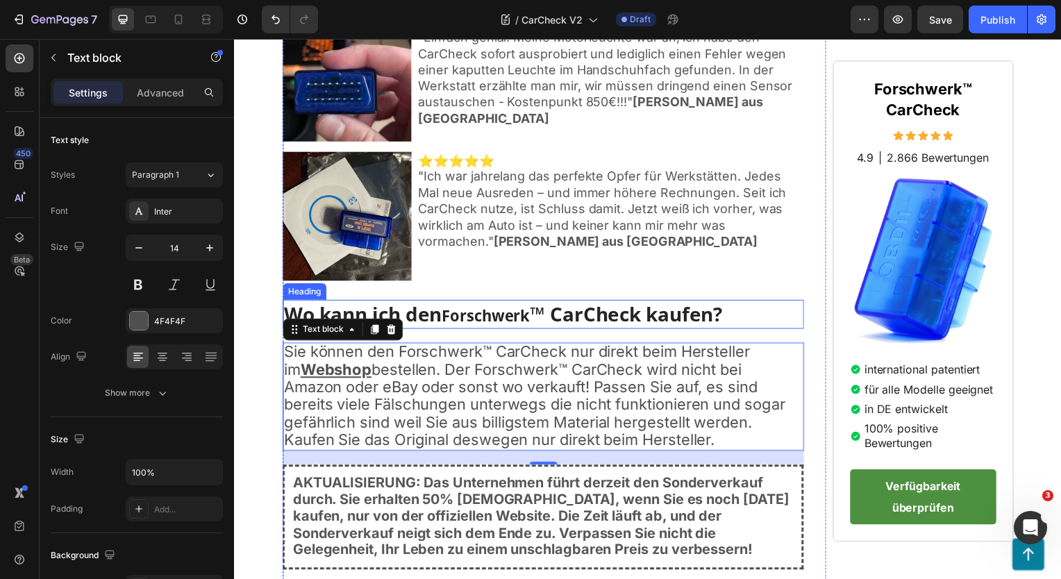
click at [467, 310] on strong "Forschwerk" at bounding box center [487, 317] width 89 height 21
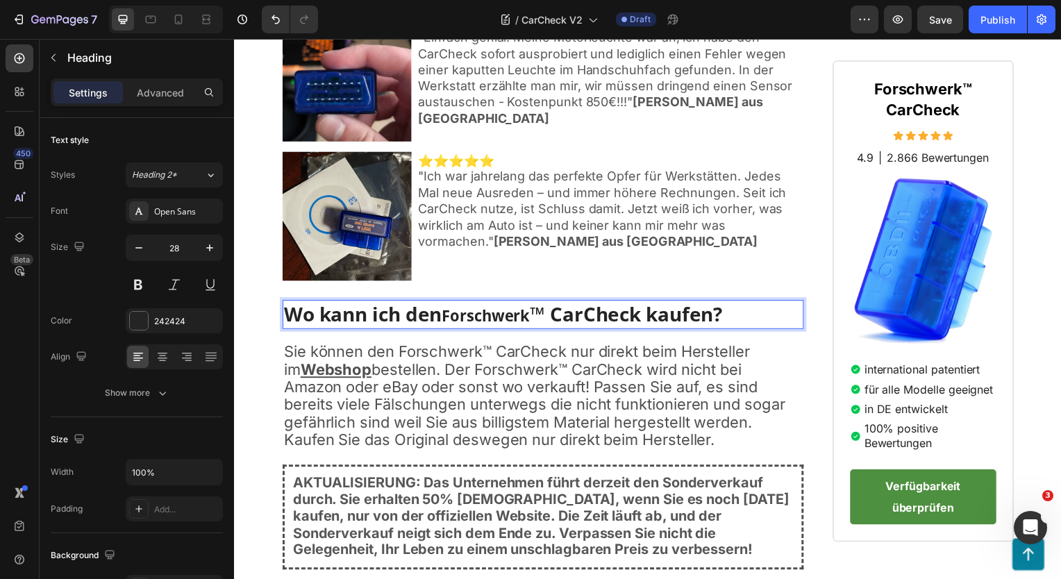
click at [467, 311] on strong "Forschwerk" at bounding box center [487, 317] width 89 height 21
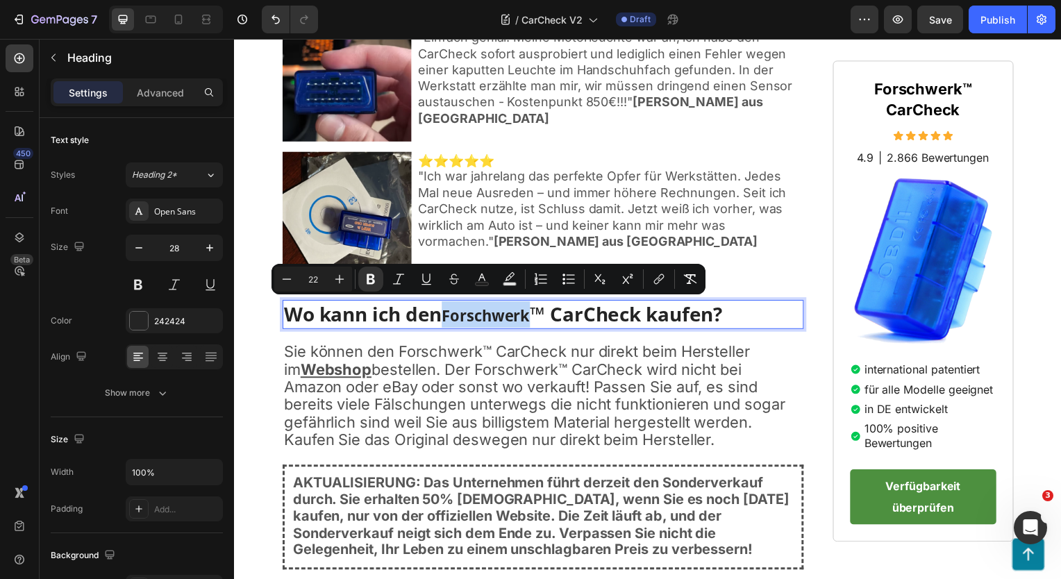
type input "28"
click at [420, 311] on p "Wo kann ich den Forschwerk ™ CarCheck kaufen?" at bounding box center [545, 316] width 522 height 26
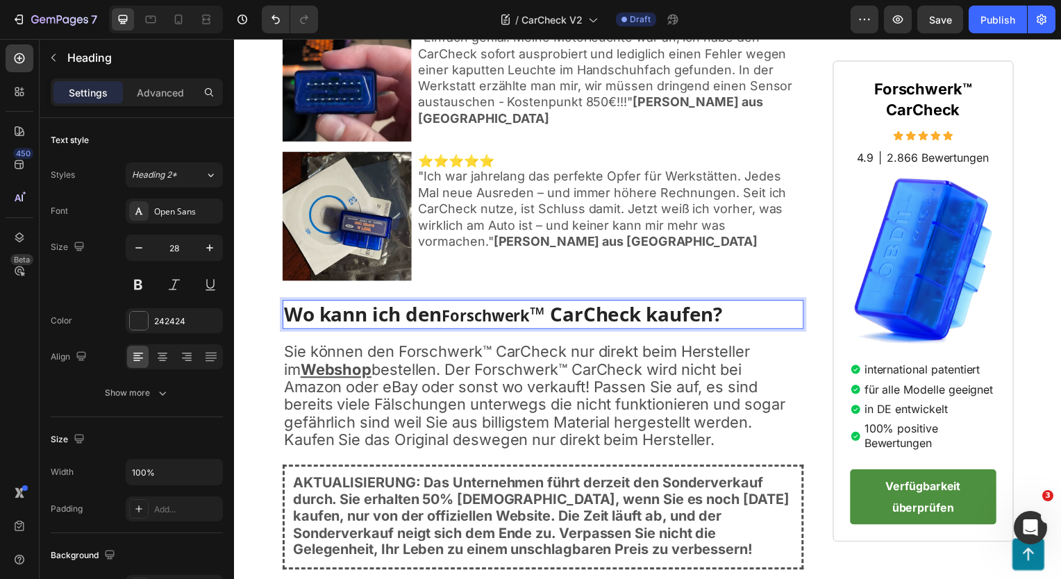
click at [420, 311] on p "Wo kann ich den Forschwerk ™ CarCheck kaufen?" at bounding box center [545, 316] width 522 height 26
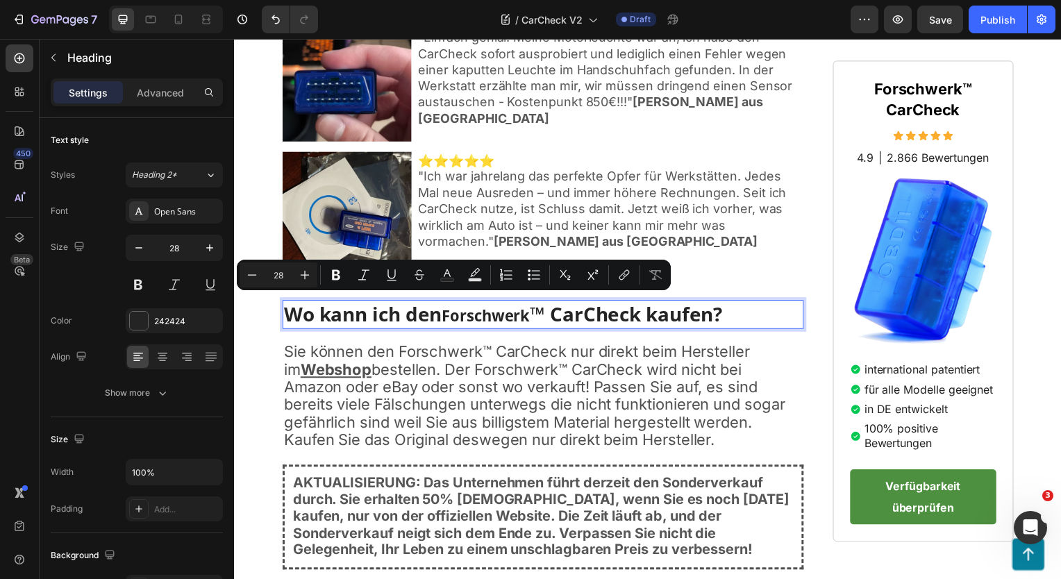
type input "22"
click at [475, 312] on strong "Forschwerk" at bounding box center [487, 317] width 89 height 21
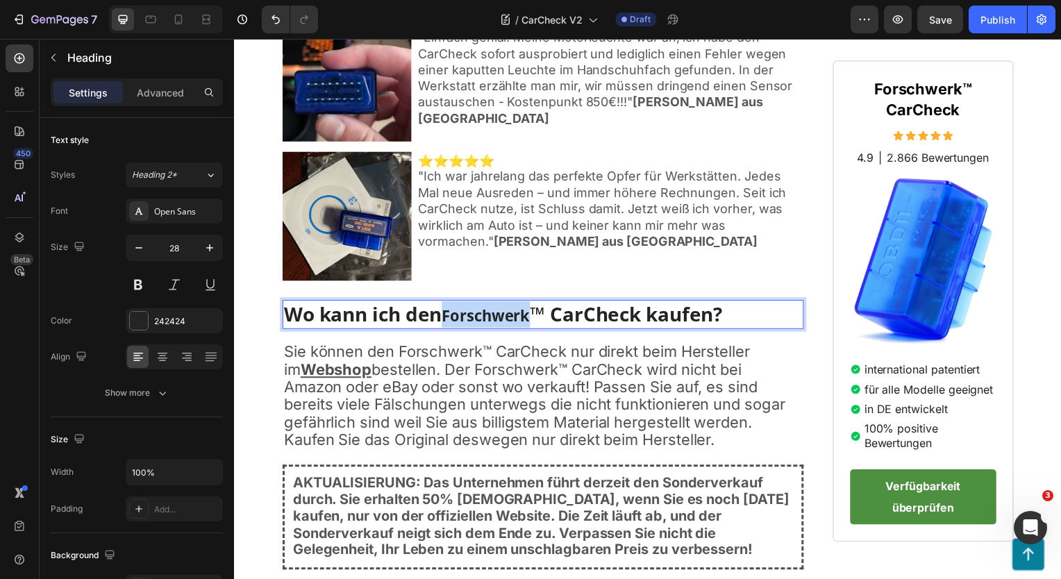
click at [475, 312] on strong "Forschwerk" at bounding box center [487, 317] width 89 height 21
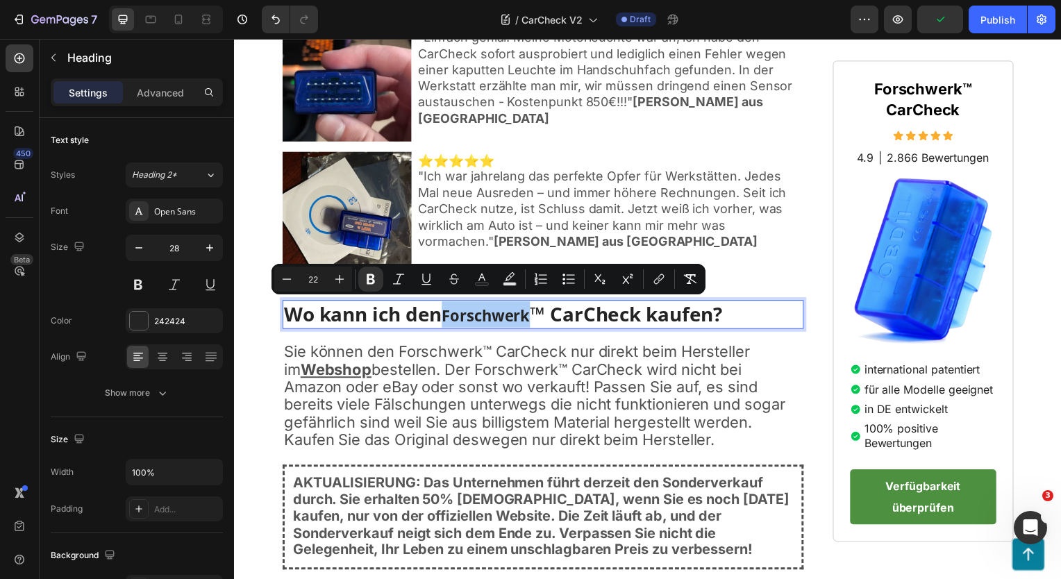
click at [319, 279] on input "22" at bounding box center [313, 279] width 28 height 17
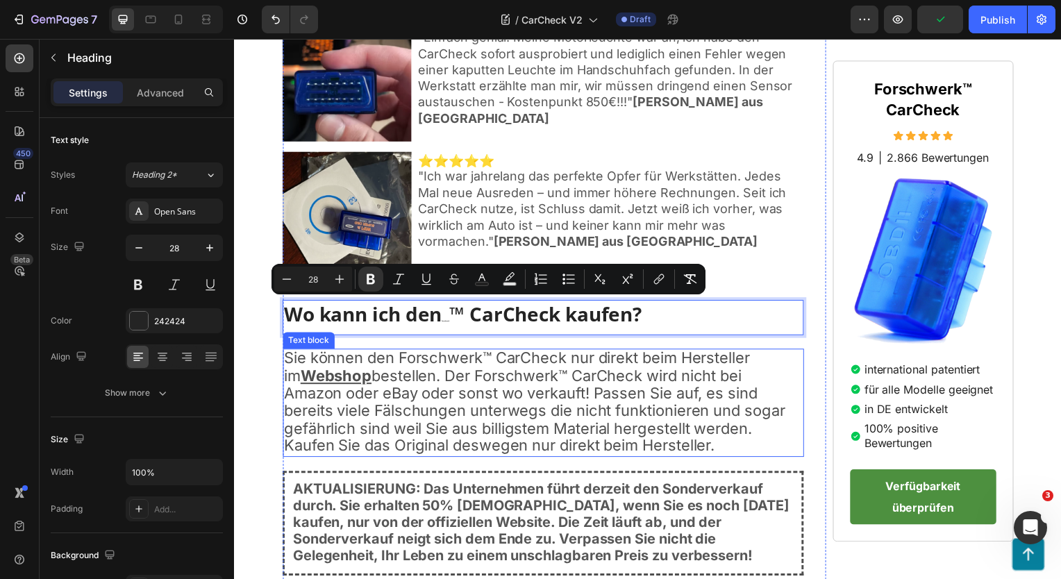
type input "28"
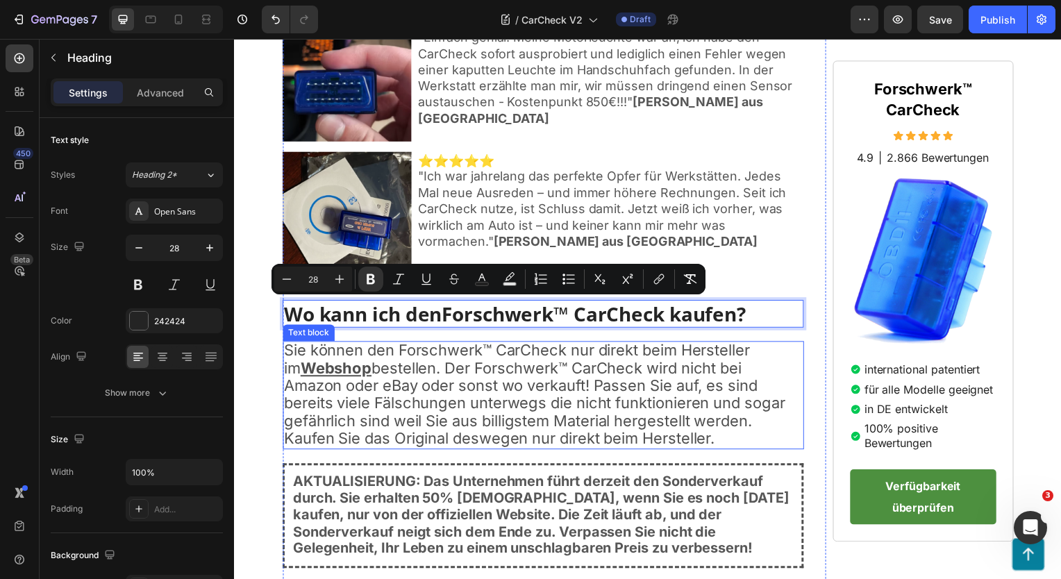
click at [507, 369] on span "bestellen. Der Forschwerk™ CarCheck wird nicht bei Amazon oder eBay oder sonst …" at bounding box center [536, 406] width 505 height 89
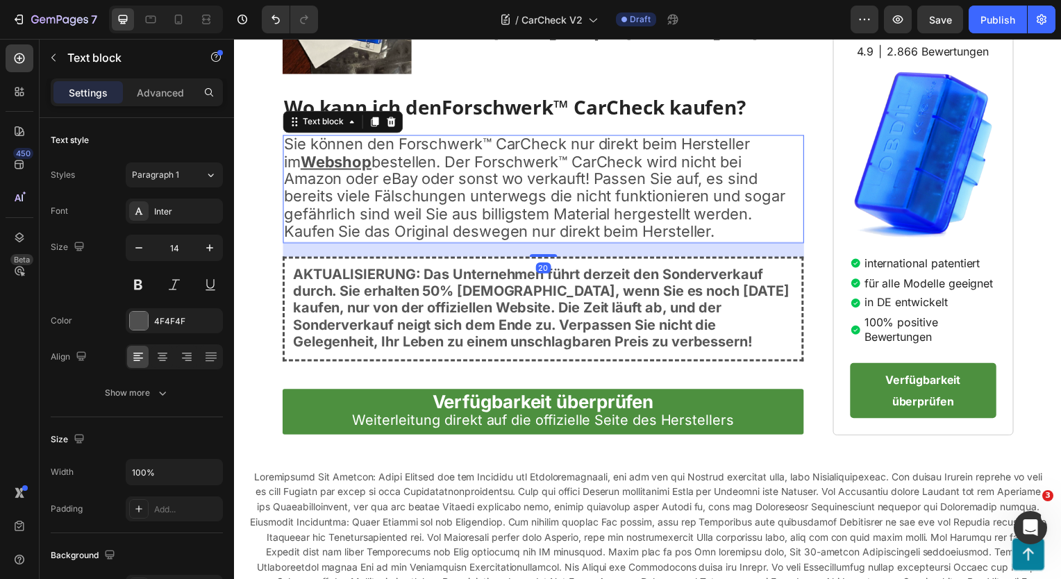
scroll to position [3598, 0]
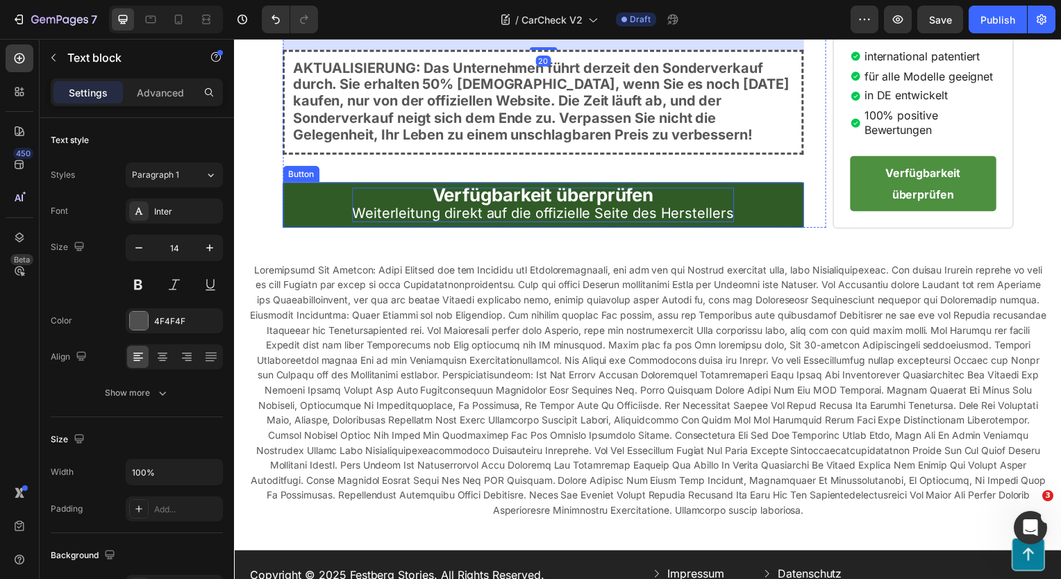
click at [556, 213] on span "Weiterleitung direkt auf die offizielle Seite des Herstellers" at bounding box center [545, 214] width 385 height 17
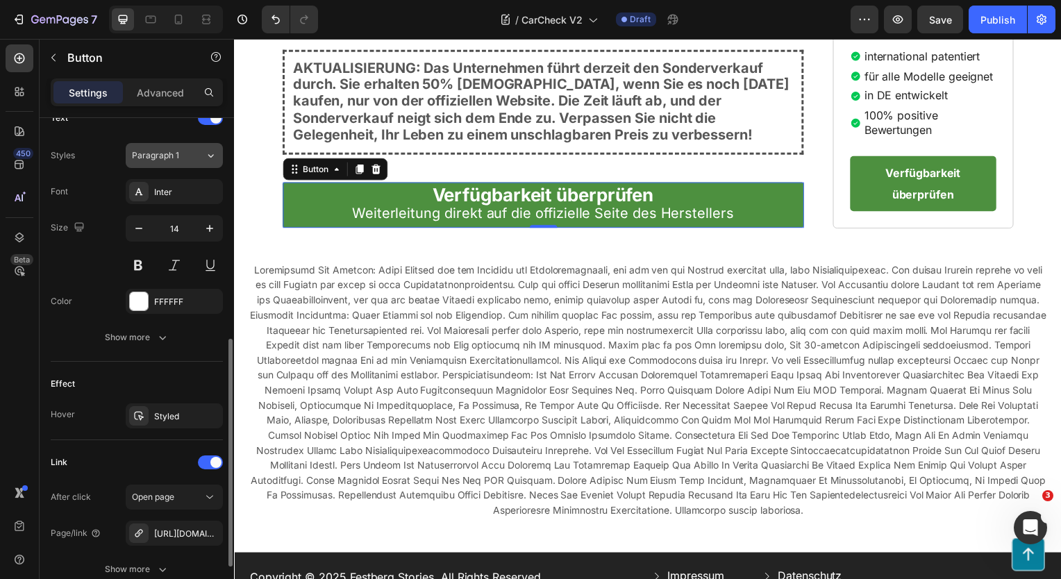
scroll to position [601, 0]
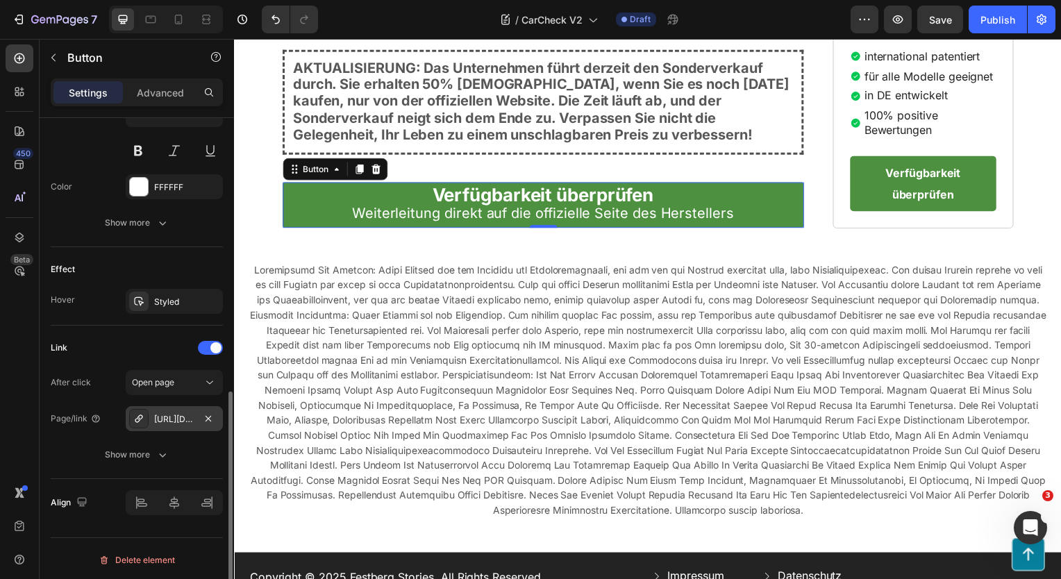
click at [167, 417] on div "https://blog.festberg.com/click" at bounding box center [174, 419] width 40 height 12
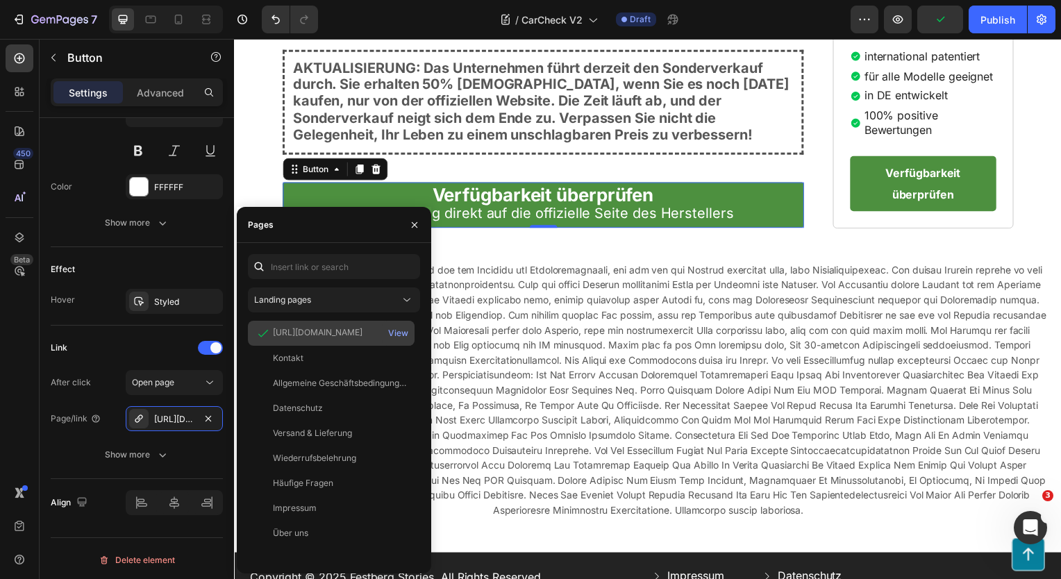
click at [336, 333] on div "https://blog.festberg.com/click" at bounding box center [318, 332] width 90 height 12
click at [317, 332] on div "https://blog.festberg.com/click" at bounding box center [318, 332] width 90 height 12
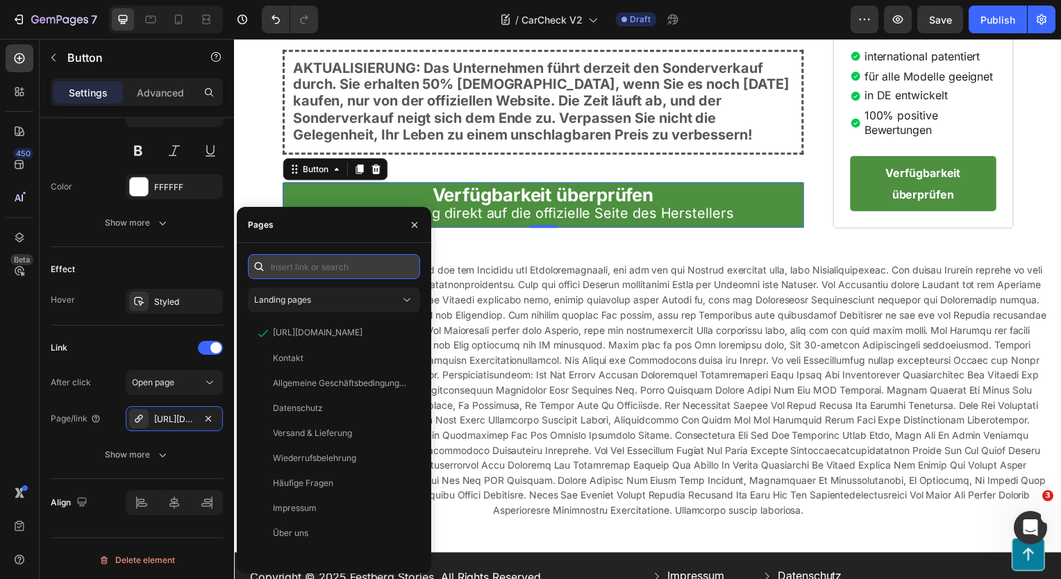
click at [331, 270] on input "text" at bounding box center [334, 266] width 172 height 25
paste input "https://blog.forschwerk.com/click"
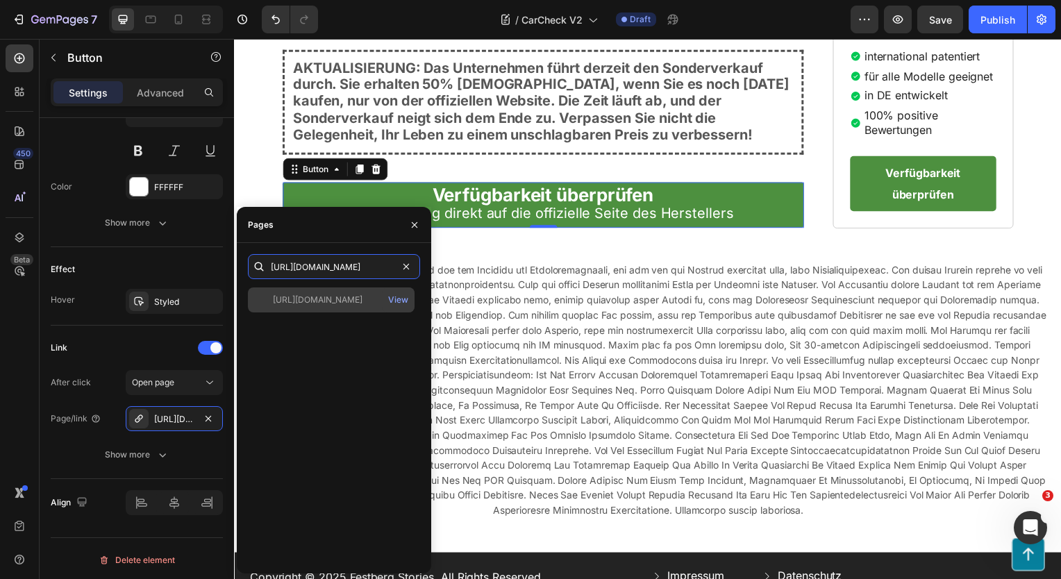
type input "https://blog.forschwerk.com/click"
click at [322, 295] on div "https://blog.forschwerk.com/click" at bounding box center [318, 300] width 90 height 12
click at [342, 296] on div "https://blog.forschwerk.com/click" at bounding box center [318, 299] width 90 height 12
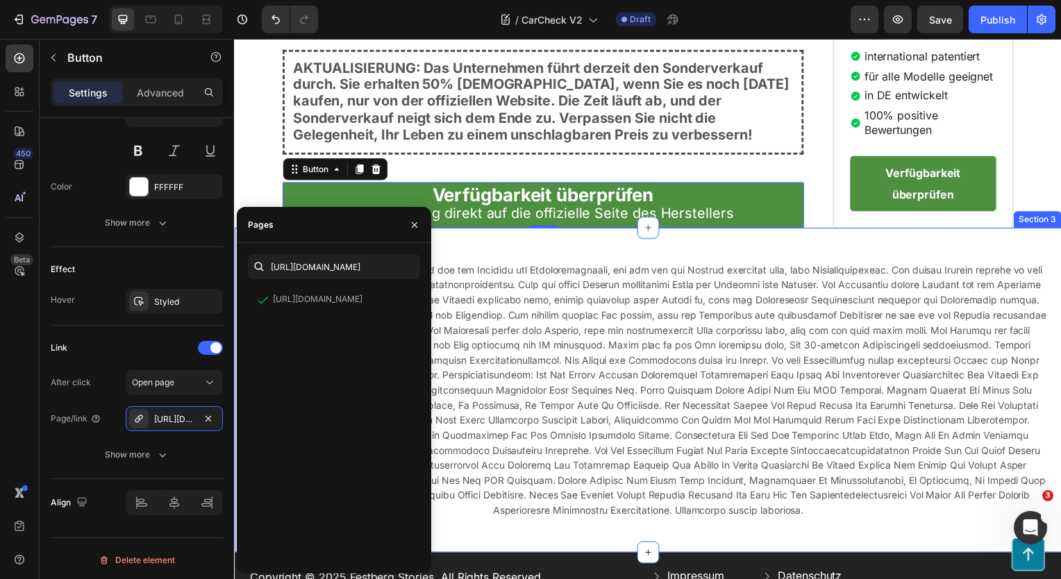
click at [594, 237] on div "Text Block Row Section 3" at bounding box center [650, 392] width 833 height 327
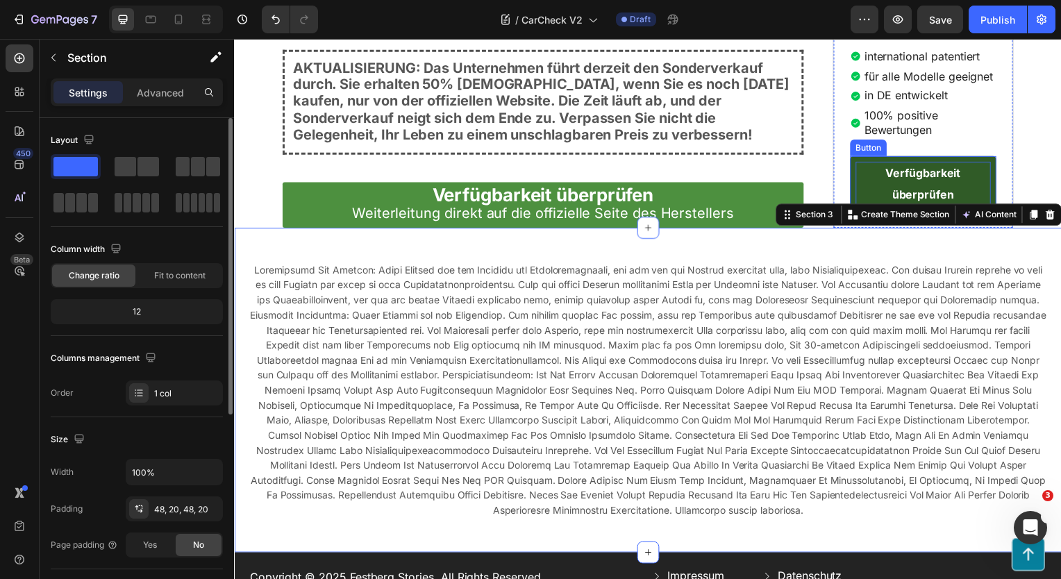
click at [913, 168] on strong "Verfügbarkeit überprüfen" at bounding box center [928, 185] width 76 height 36
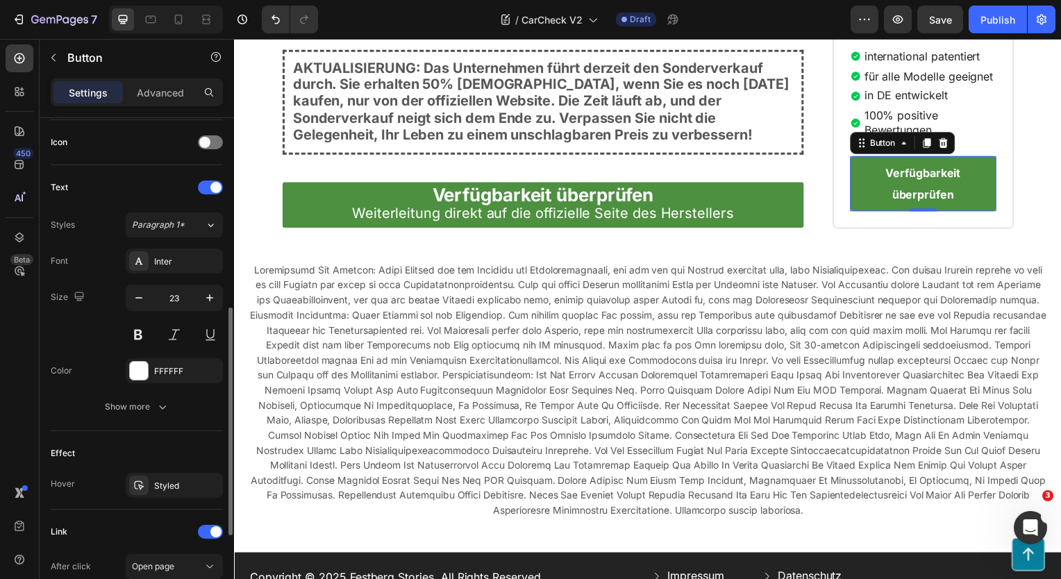
scroll to position [556, 0]
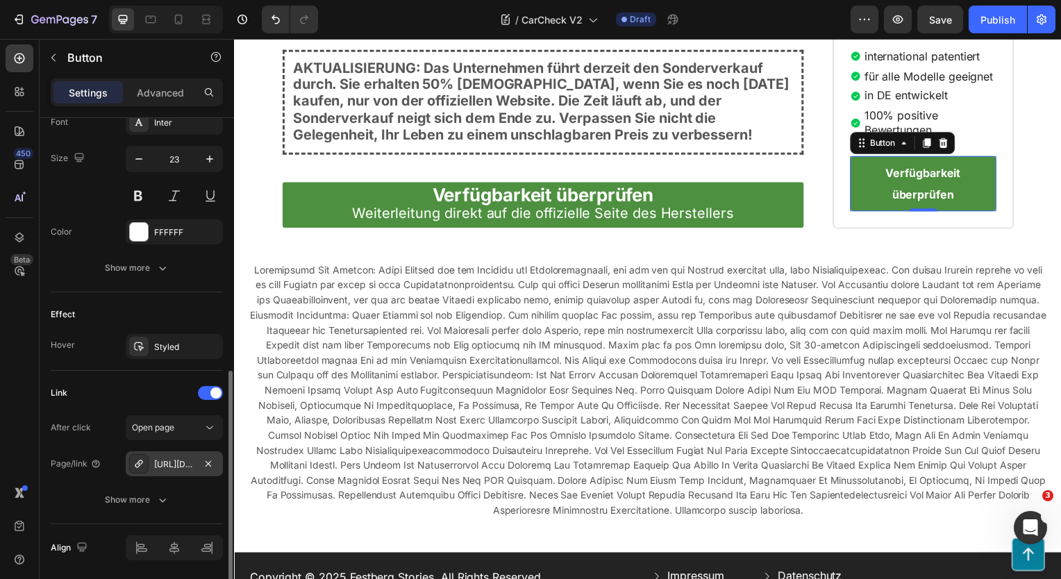
click at [178, 462] on div "https://blog.festberg.com/click" at bounding box center [174, 464] width 40 height 12
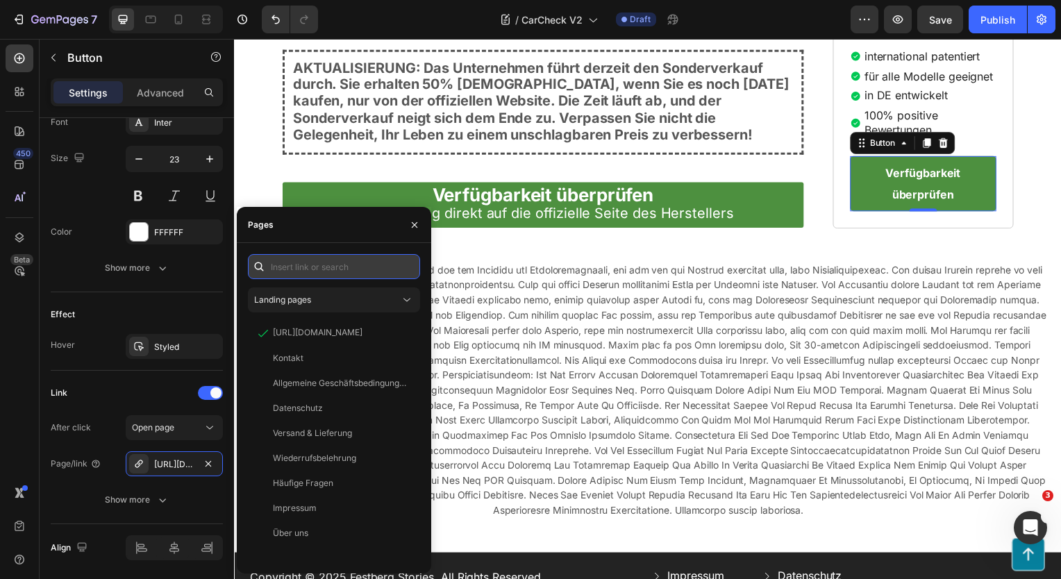
click at [319, 269] on input "text" at bounding box center [334, 266] width 172 height 25
paste input "https://blog.forschwerk.com/click"
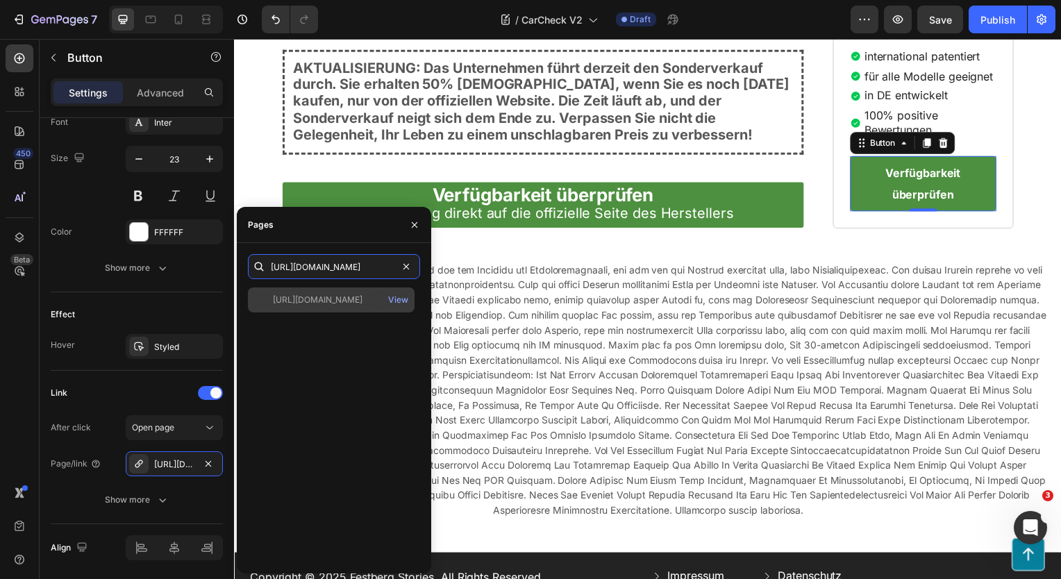
type input "https://blog.forschwerk.com/click"
click at [319, 300] on div "https://blog.forschwerk.com/click" at bounding box center [318, 300] width 90 height 12
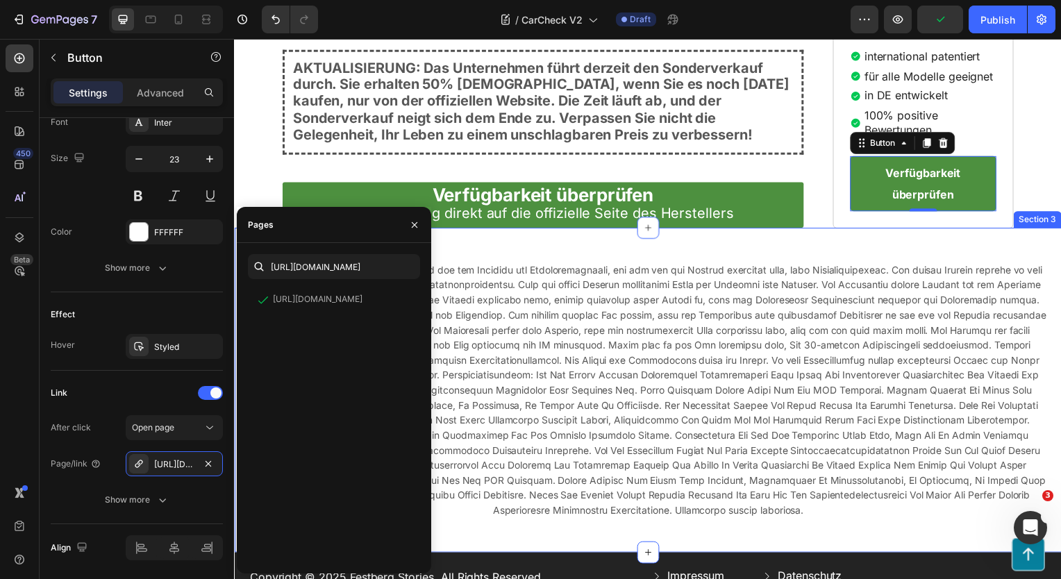
click at [810, 239] on div "Text Block Row Section 3" at bounding box center [650, 392] width 833 height 327
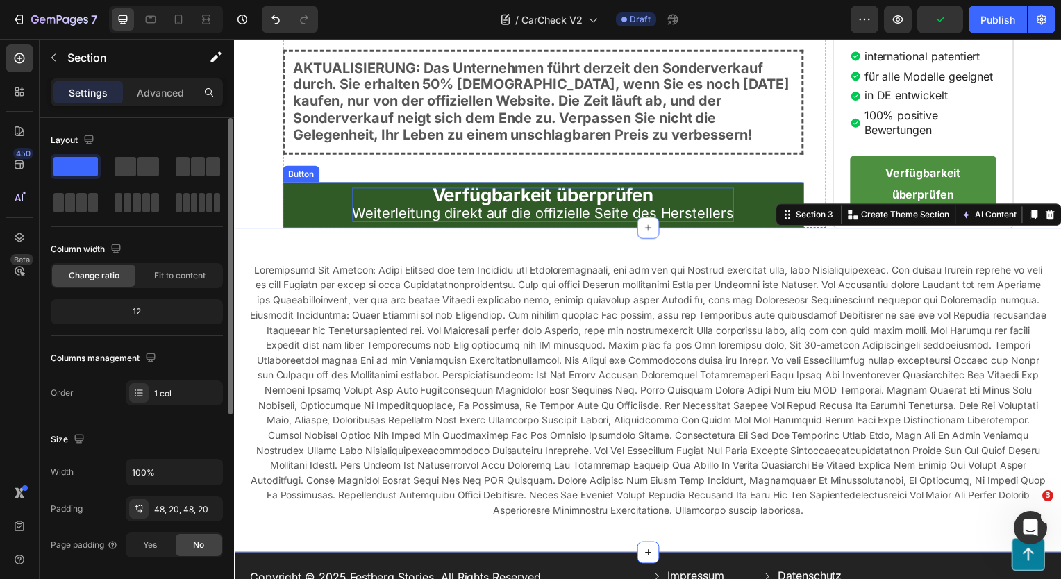
click at [561, 206] on span "Weiterleitung direkt auf die offizielle Seite des Herstellers" at bounding box center [545, 214] width 385 height 17
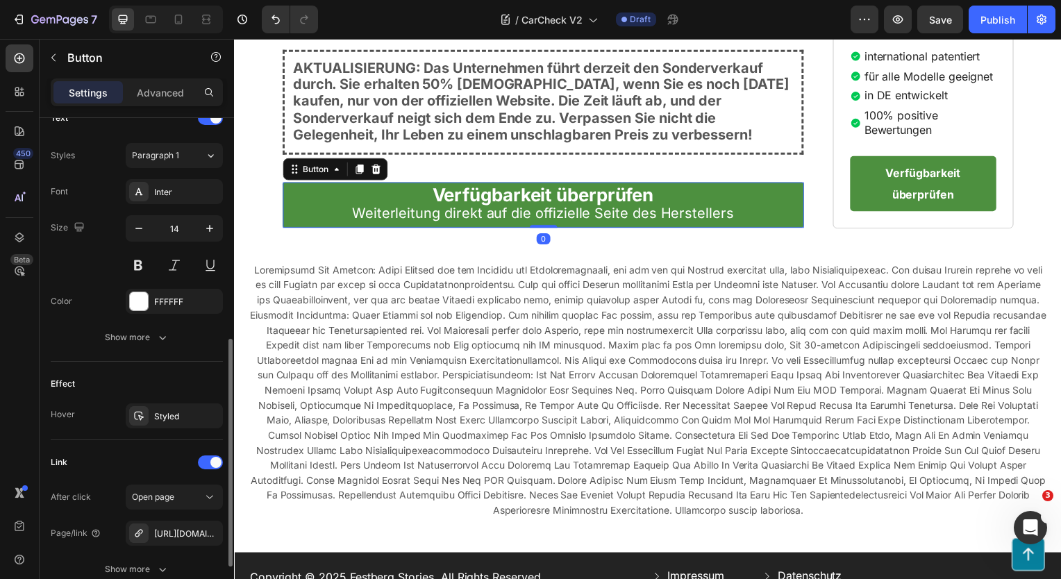
scroll to position [601, 0]
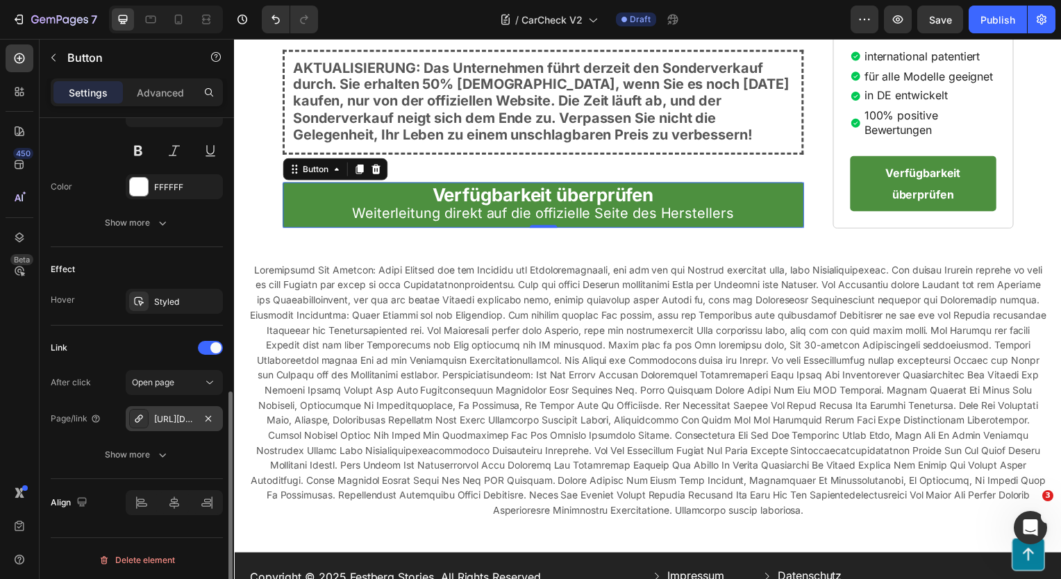
click at [161, 415] on div "https://blog.forschwerk.com/click" at bounding box center [174, 419] width 40 height 12
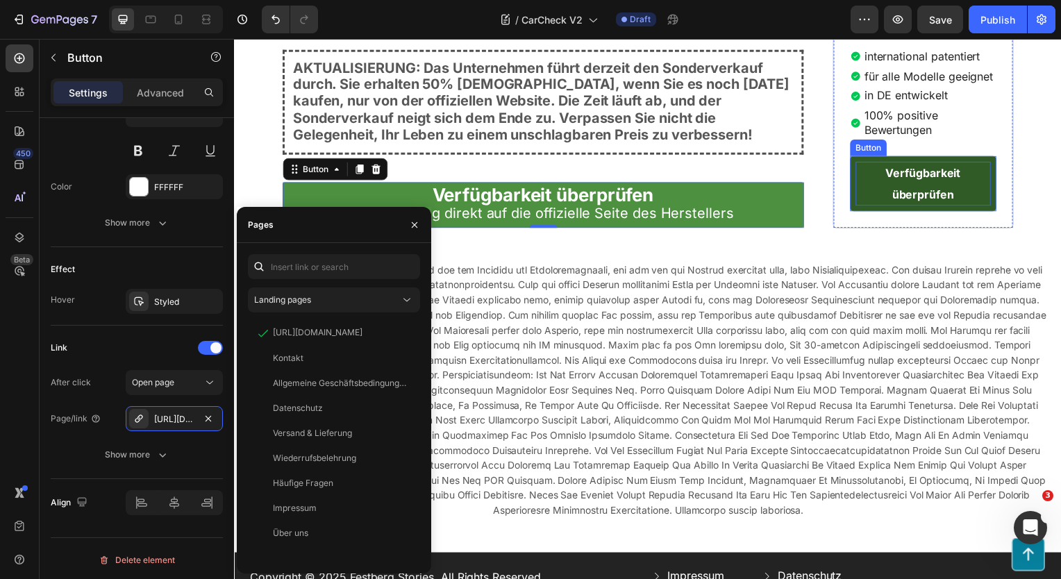
click at [891, 190] on p "Verfügbarkeit überprüfen" at bounding box center [928, 184] width 137 height 44
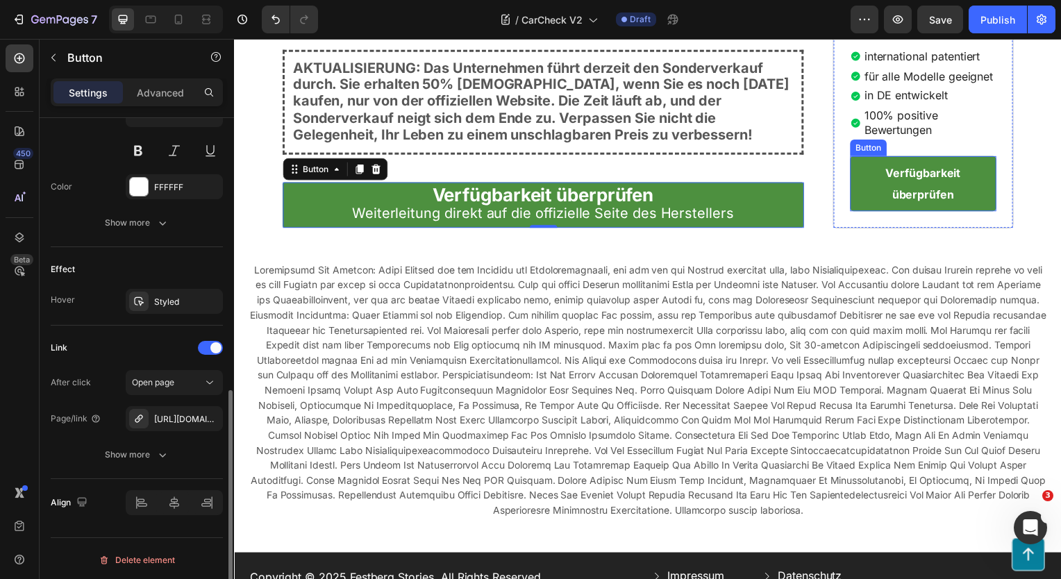
scroll to position [600, 0]
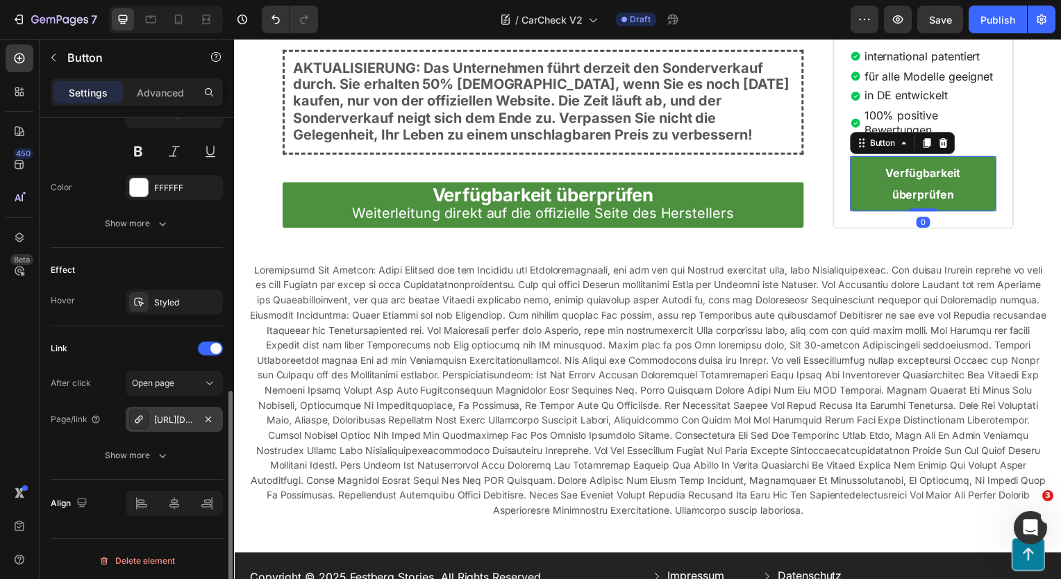
click at [165, 415] on div "https://blog.forschwerk.com/click" at bounding box center [174, 420] width 40 height 12
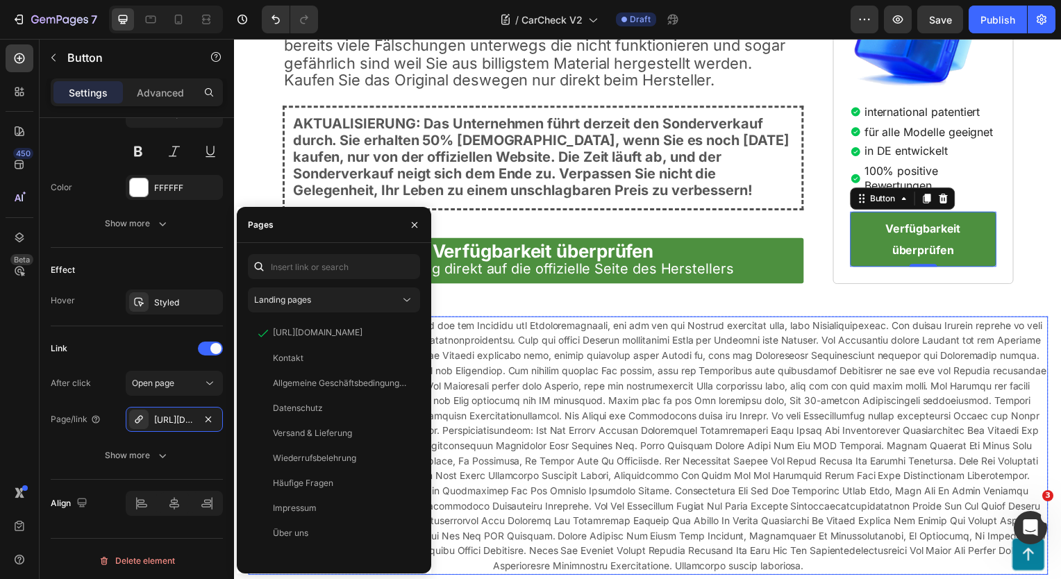
scroll to position [3459, 0]
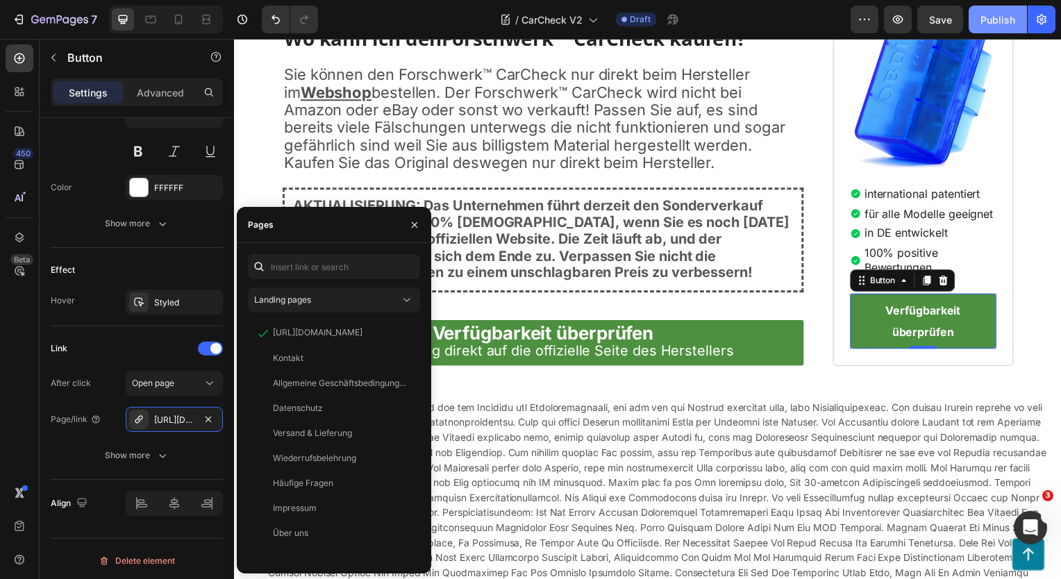
click at [997, 15] on div "Publish" at bounding box center [998, 19] width 35 height 15
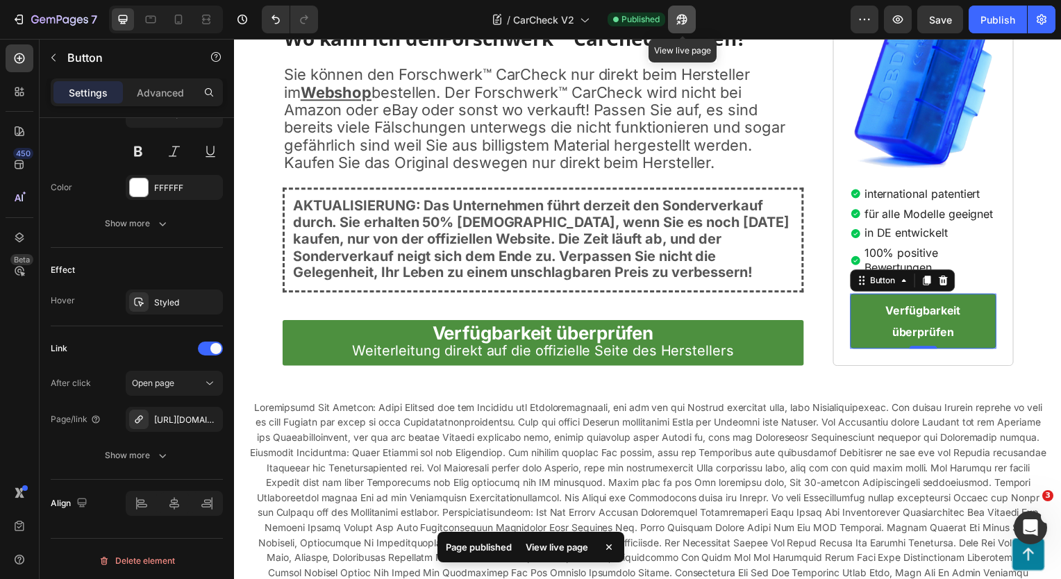
click at [676, 19] on icon "button" at bounding box center [682, 19] width 14 height 14
